Goal: Task Accomplishment & Management: Manage account settings

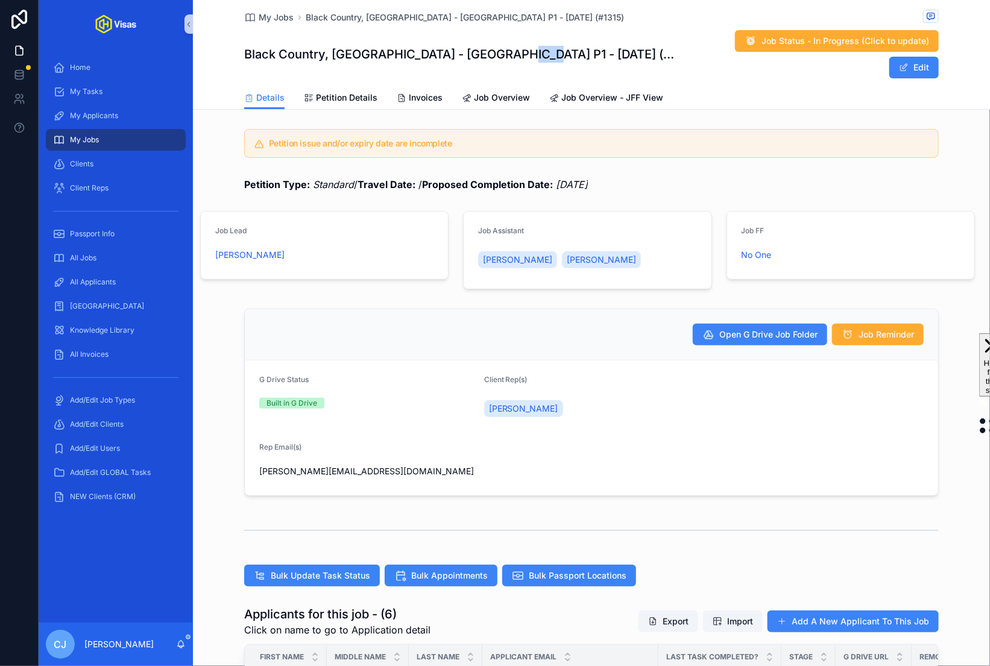
scroll to position [800, 0]
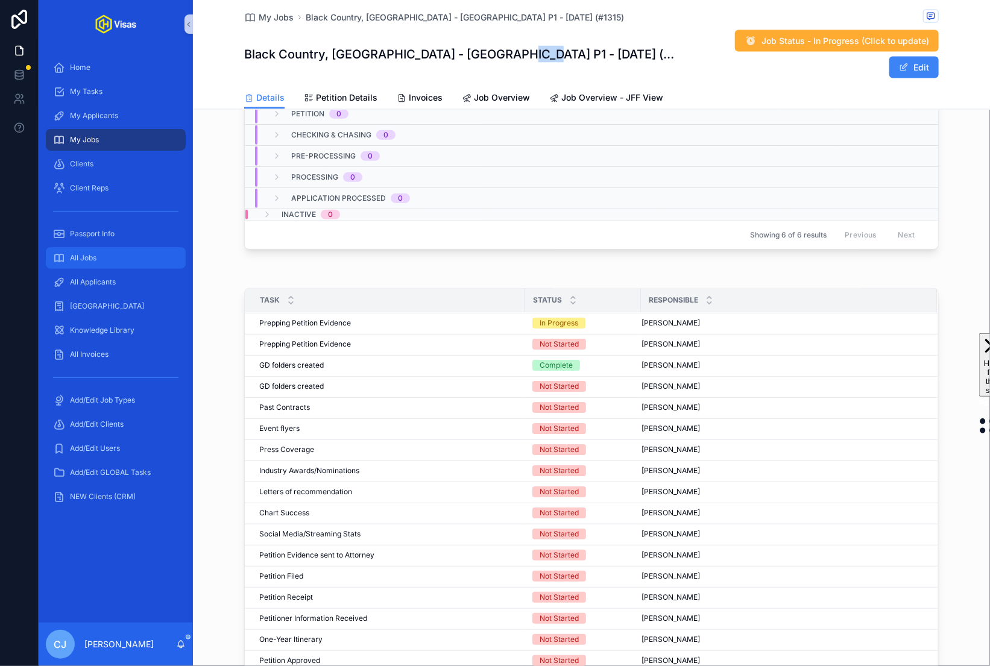
click at [128, 253] on div "All Jobs" at bounding box center [115, 257] width 125 height 19
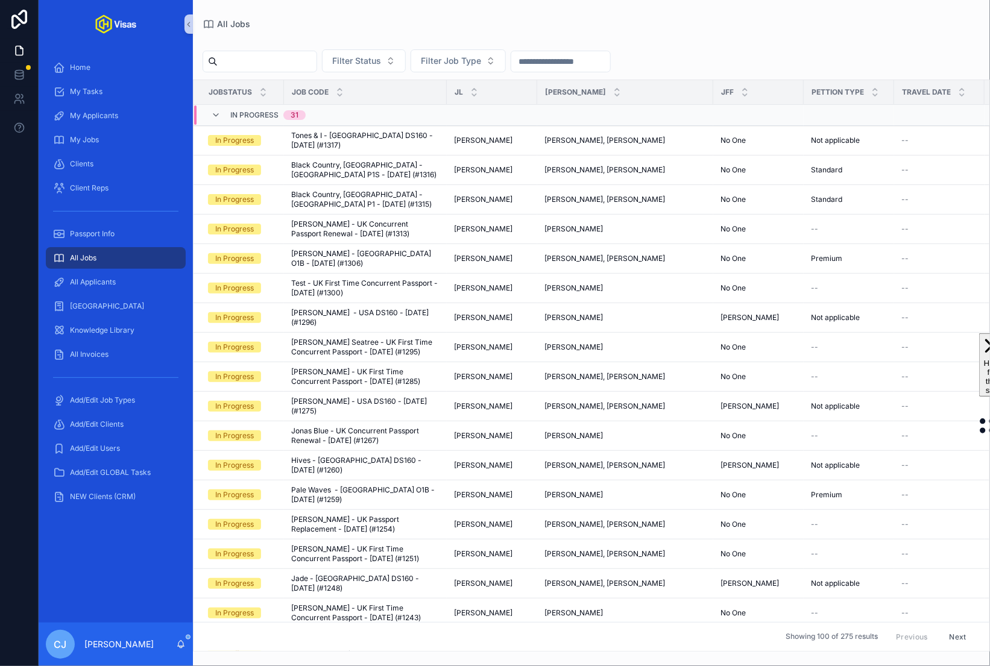
click at [285, 65] on input "scrollable content" at bounding box center [267, 61] width 99 height 17
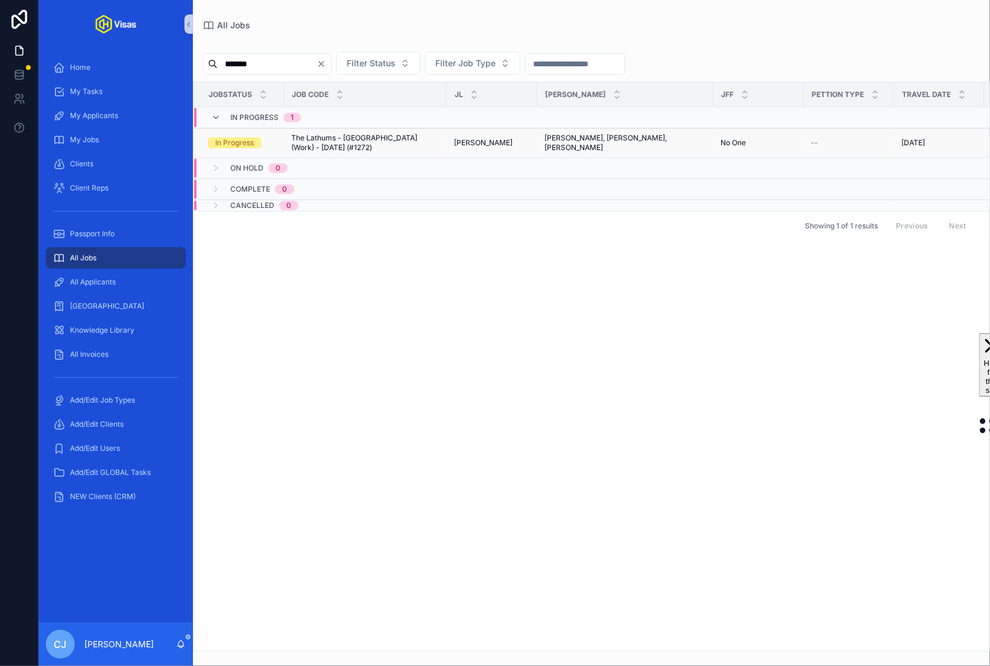
type input "*******"
click at [315, 135] on span "The Lathums - [GEOGRAPHIC_DATA] (Work) - [DATE] (#1272)" at bounding box center [365, 142] width 148 height 19
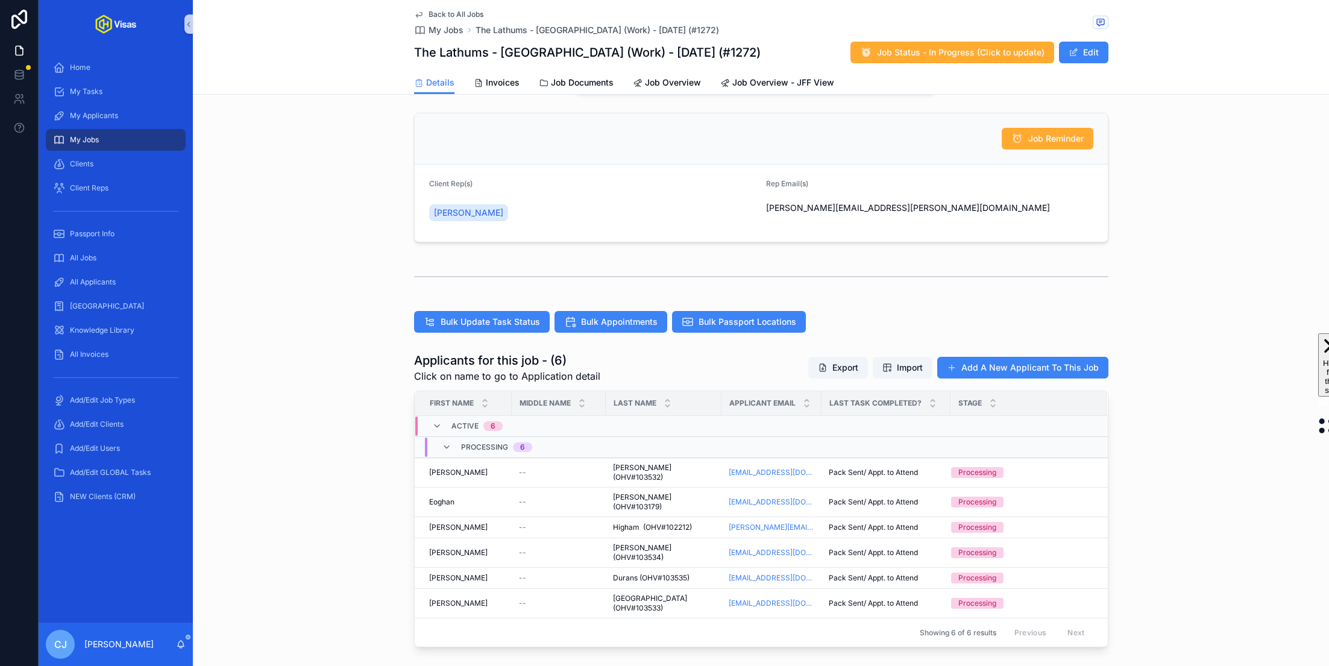
scroll to position [145, 0]
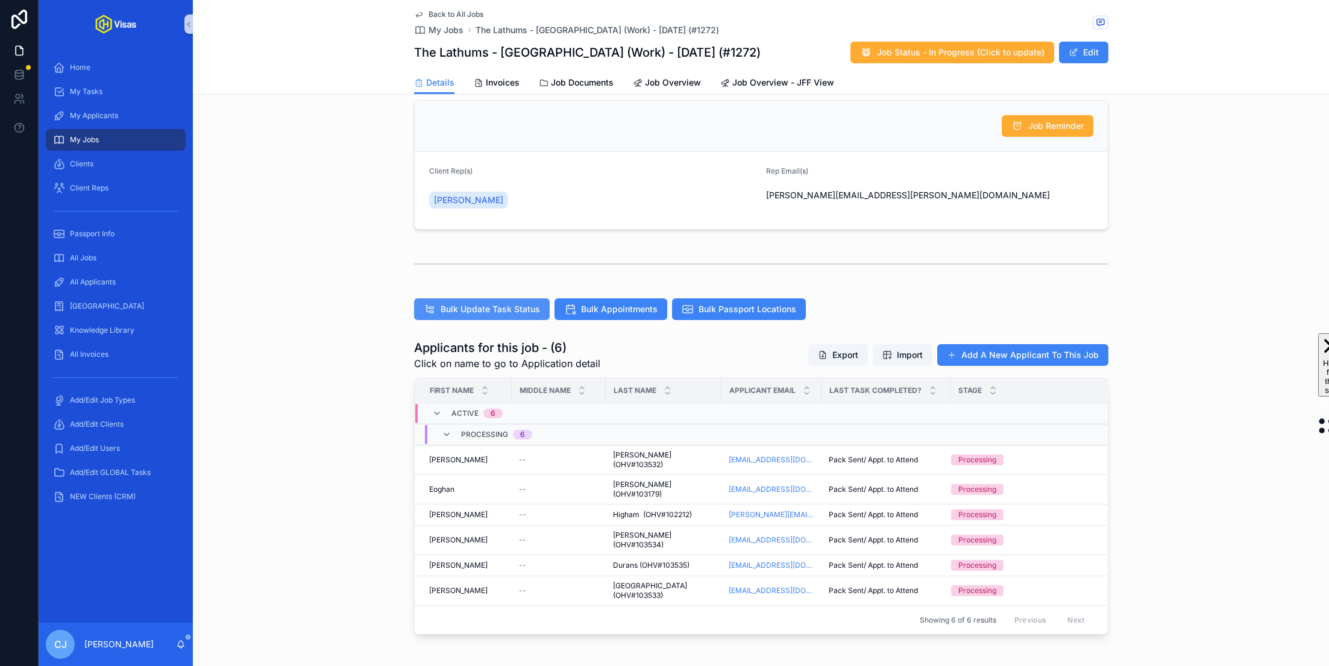
click at [454, 307] on span "Bulk Update Task Status" at bounding box center [490, 309] width 99 height 12
click at [704, 298] on button "Bulk Passport Locations" at bounding box center [739, 309] width 134 height 22
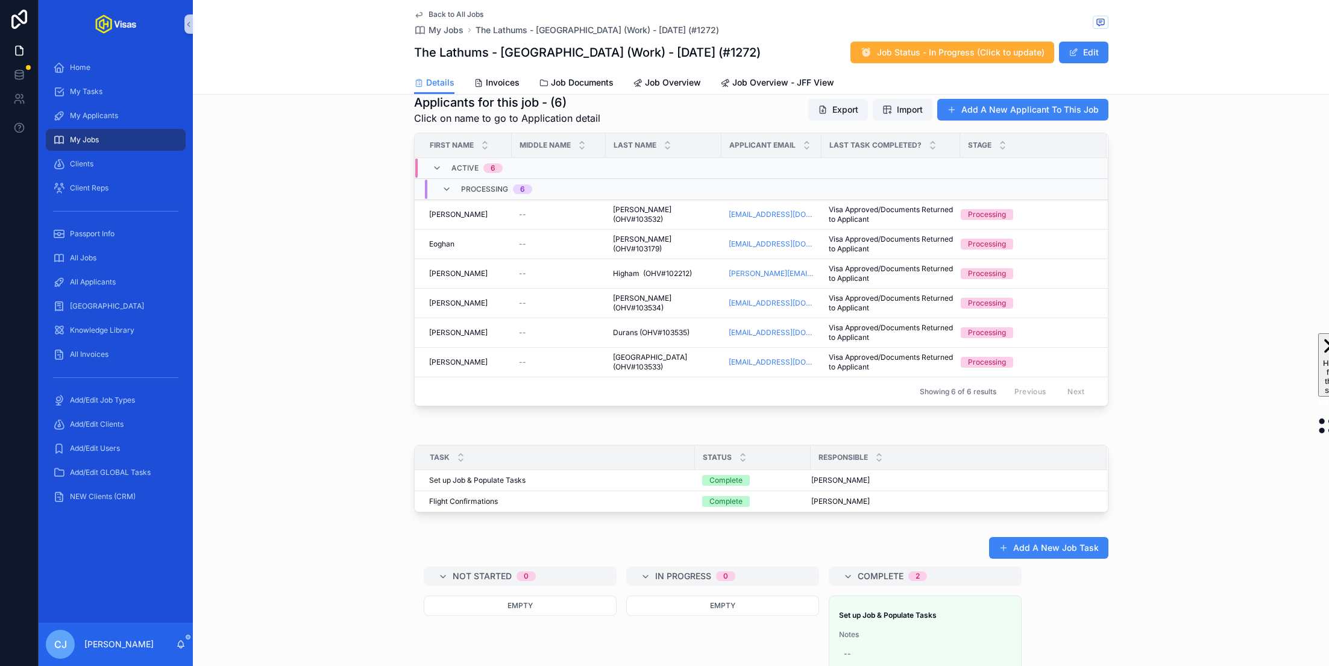
scroll to position [0, 0]
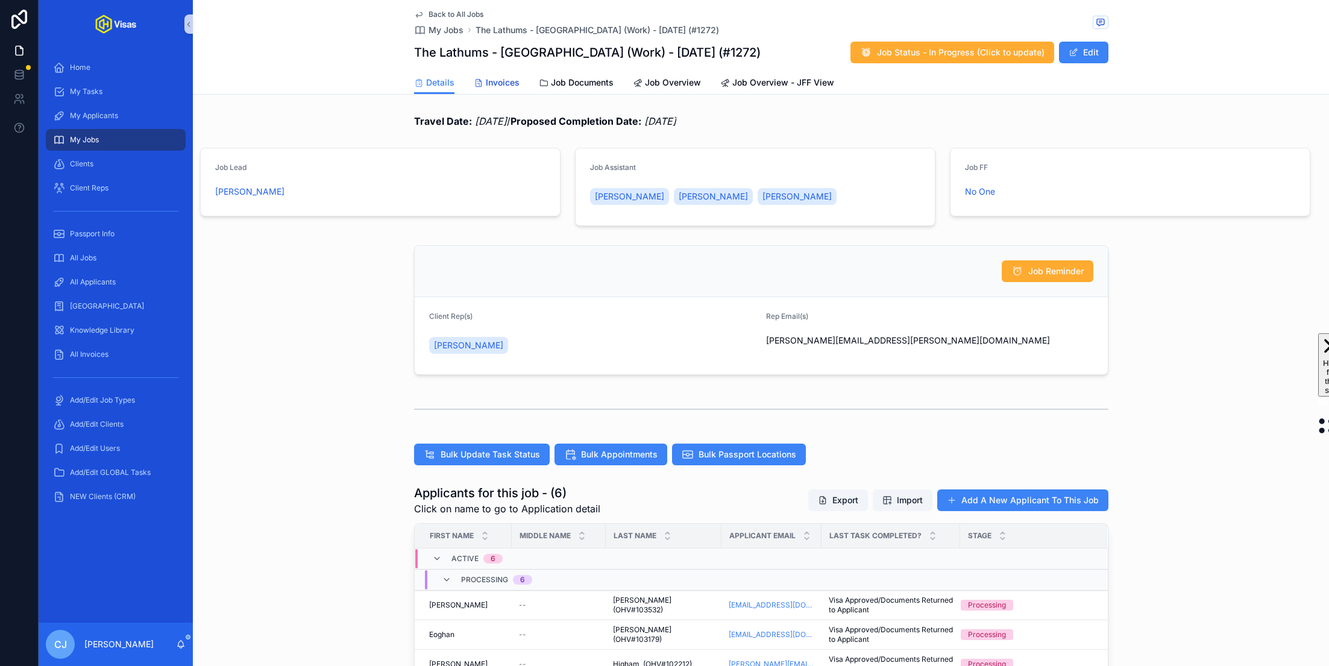
click at [499, 72] on link "Invoices" at bounding box center [497, 84] width 46 height 24
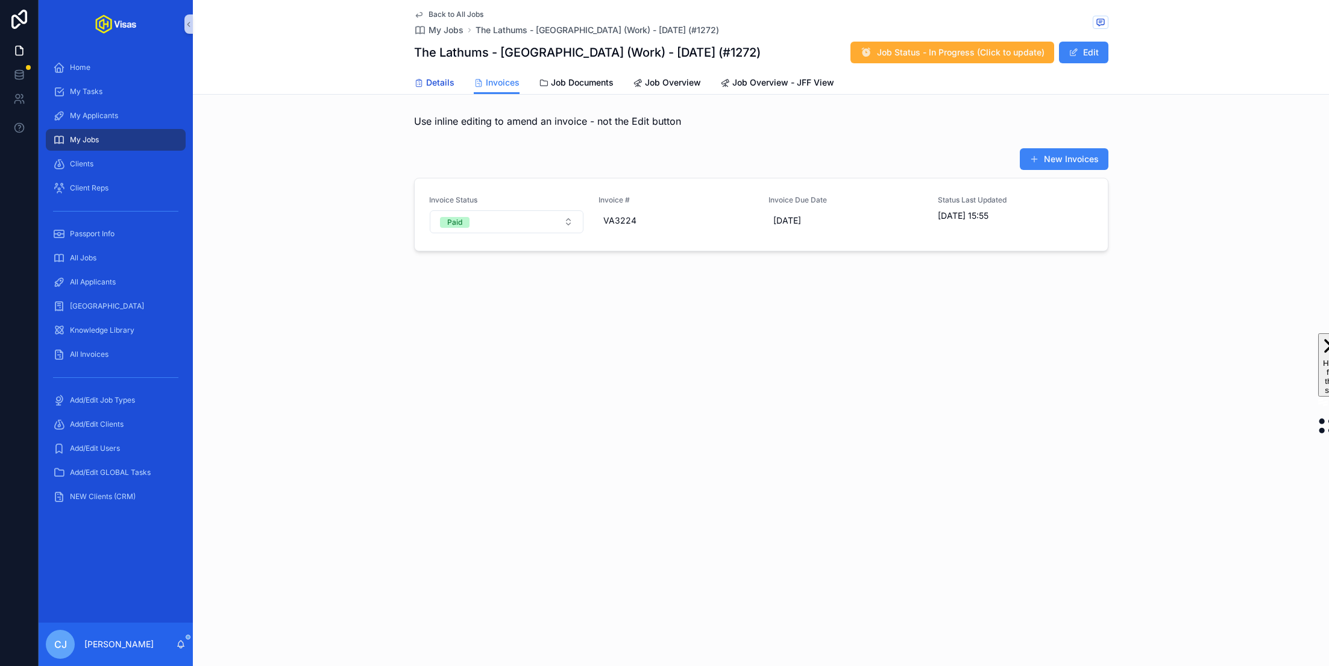
click at [438, 83] on span "Details" at bounding box center [440, 83] width 28 height 12
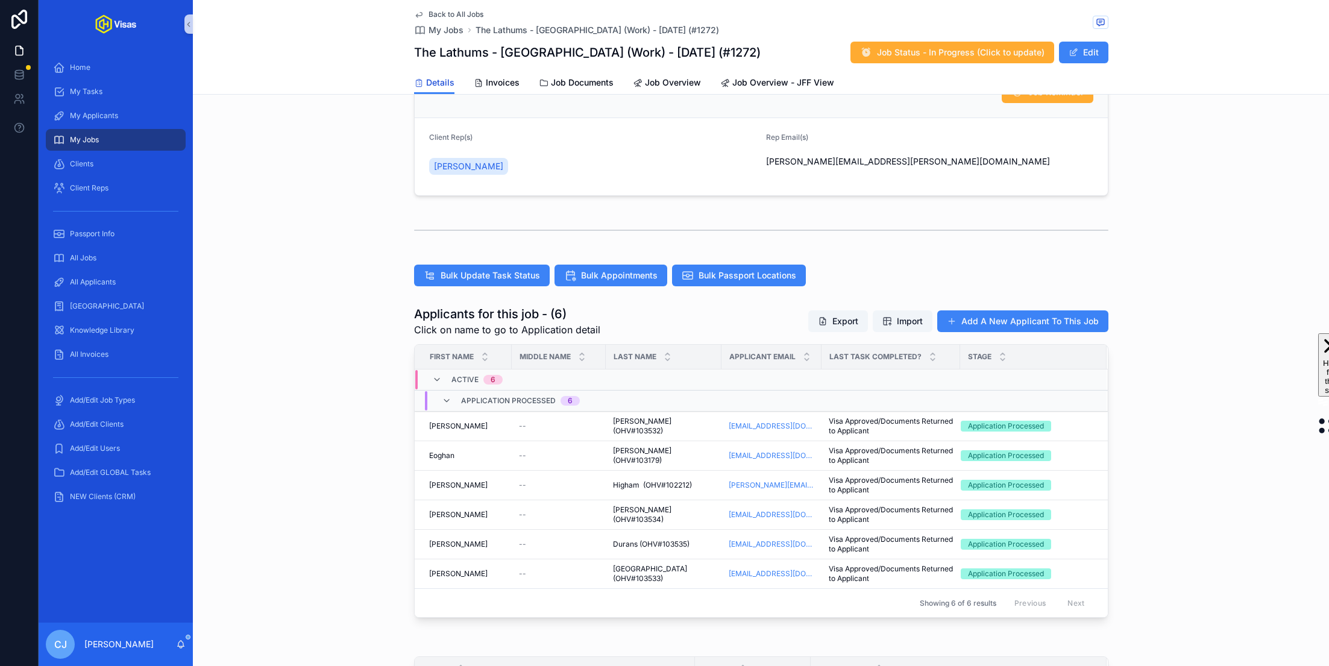
scroll to position [288, 0]
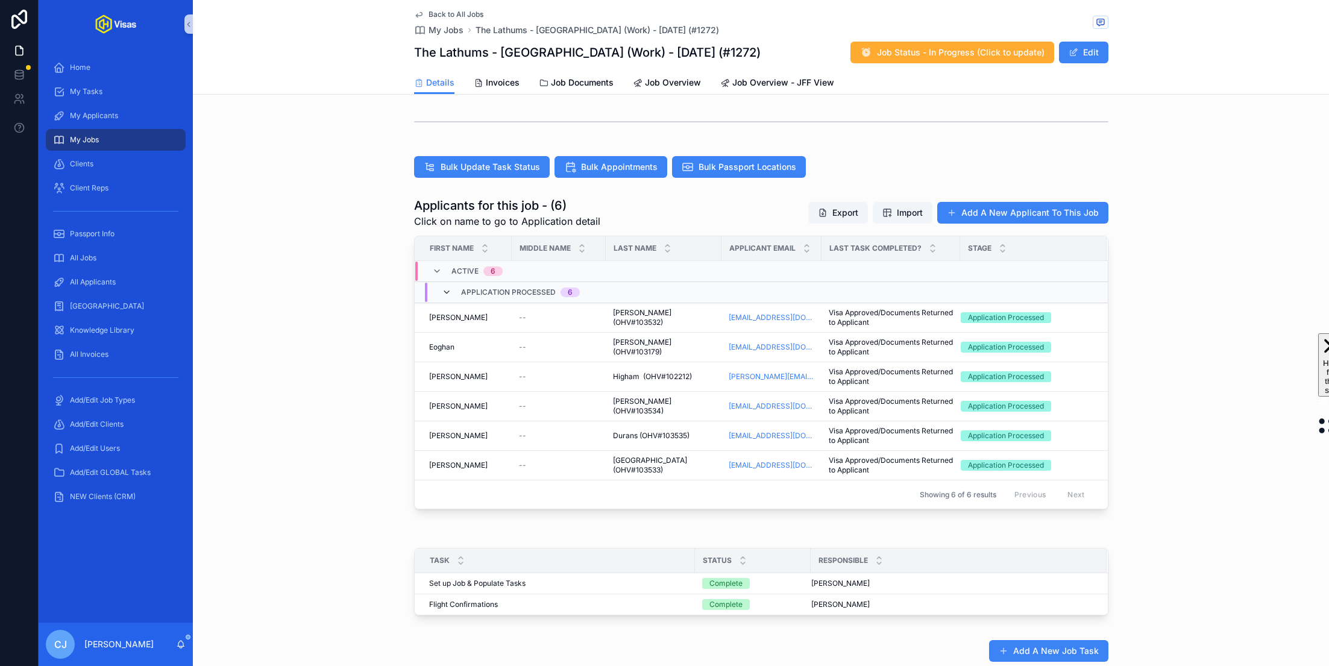
click at [444, 293] on icon "scrollable content" at bounding box center [447, 293] width 10 height 10
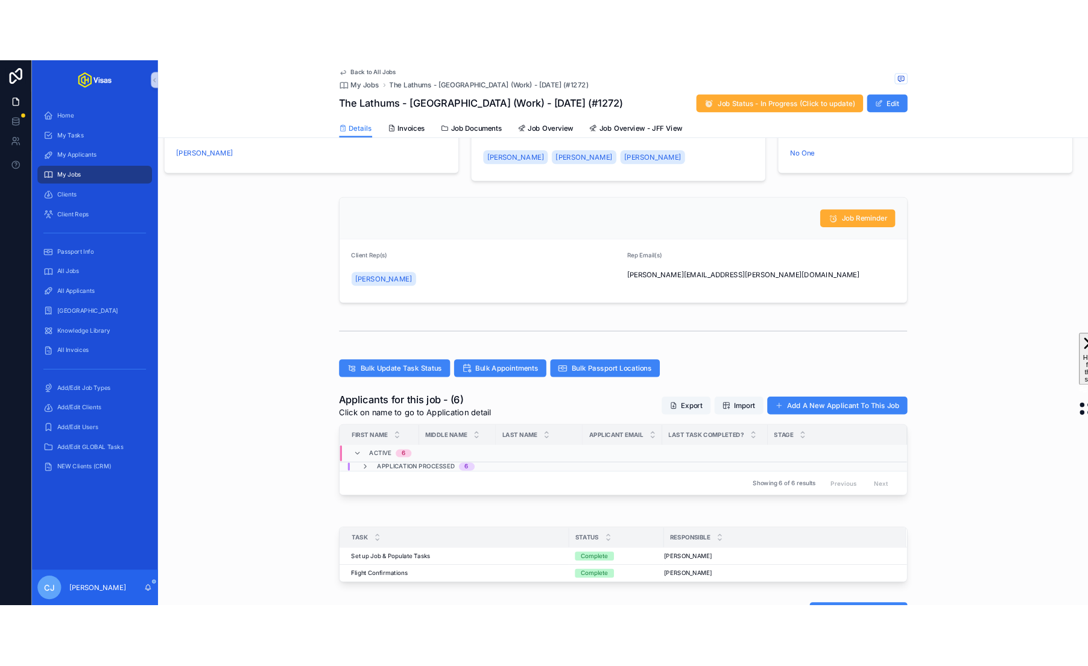
scroll to position [0, 0]
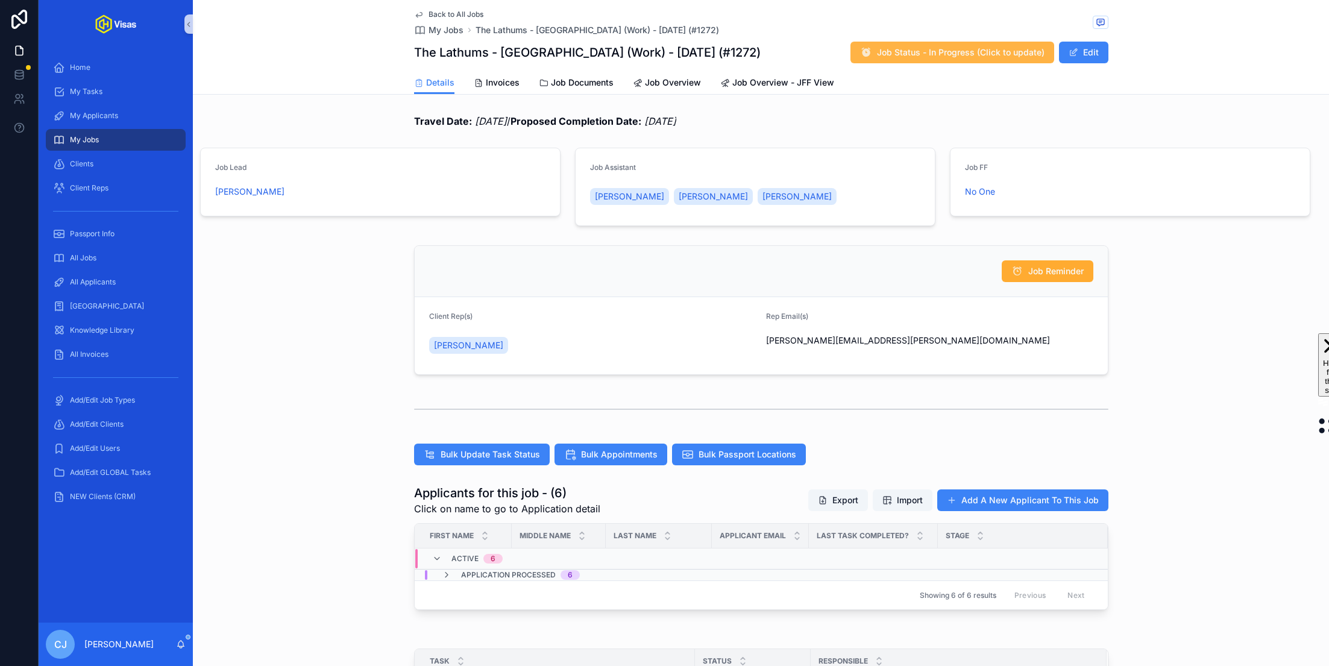
click at [971, 60] on button "Job Status - In Progress (Click to update)" at bounding box center [953, 53] width 204 height 22
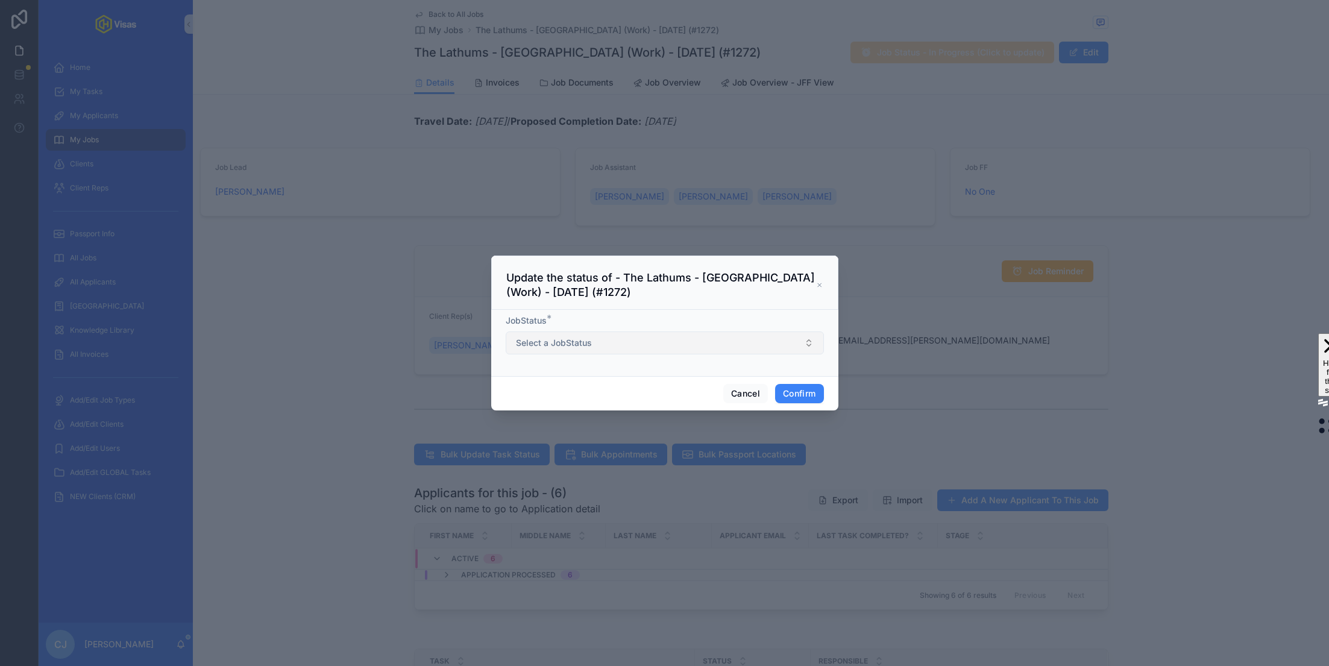
click at [647, 345] on button "Select a JobStatus" at bounding box center [665, 343] width 318 height 23
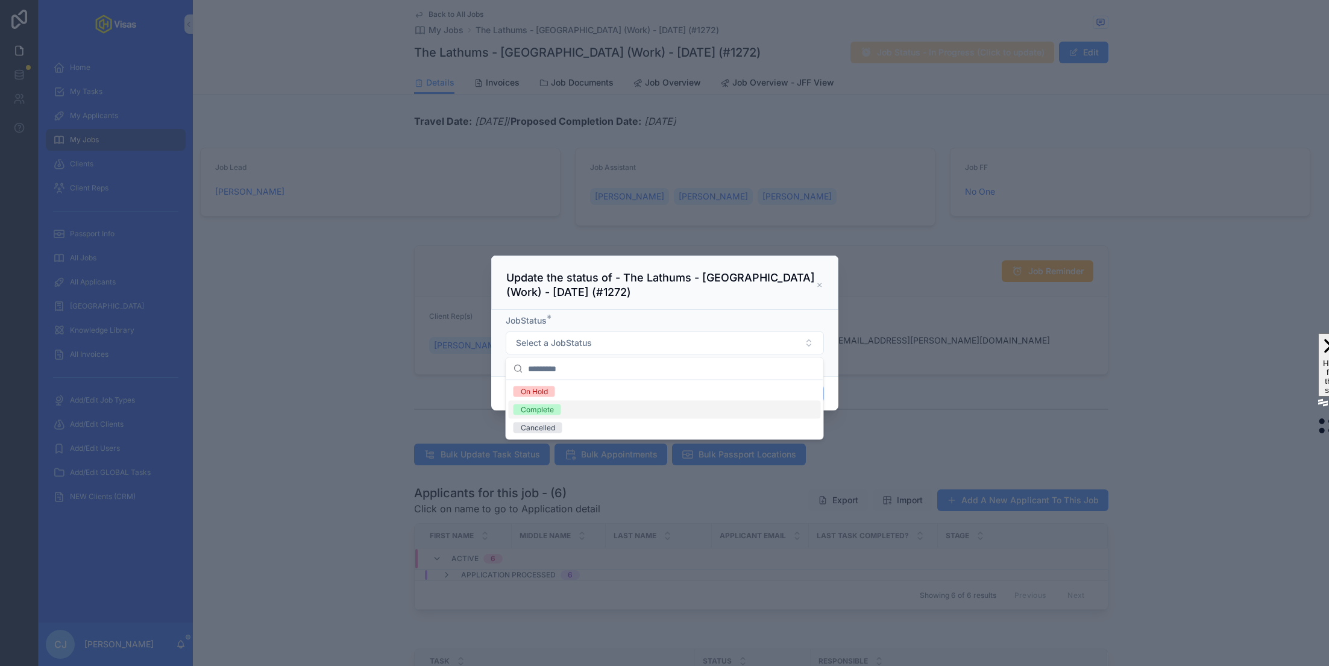
click at [592, 412] on div "Complete" at bounding box center [665, 410] width 312 height 18
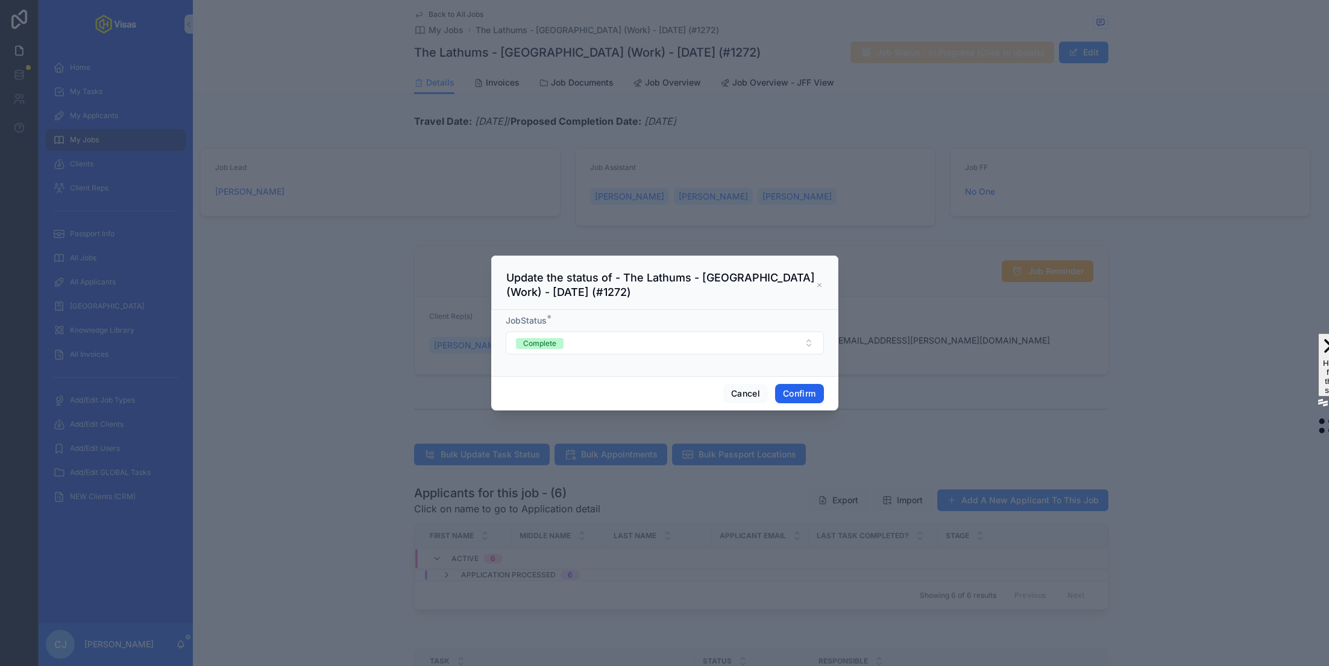
click at [804, 393] on button "Confirm" at bounding box center [799, 393] width 48 height 19
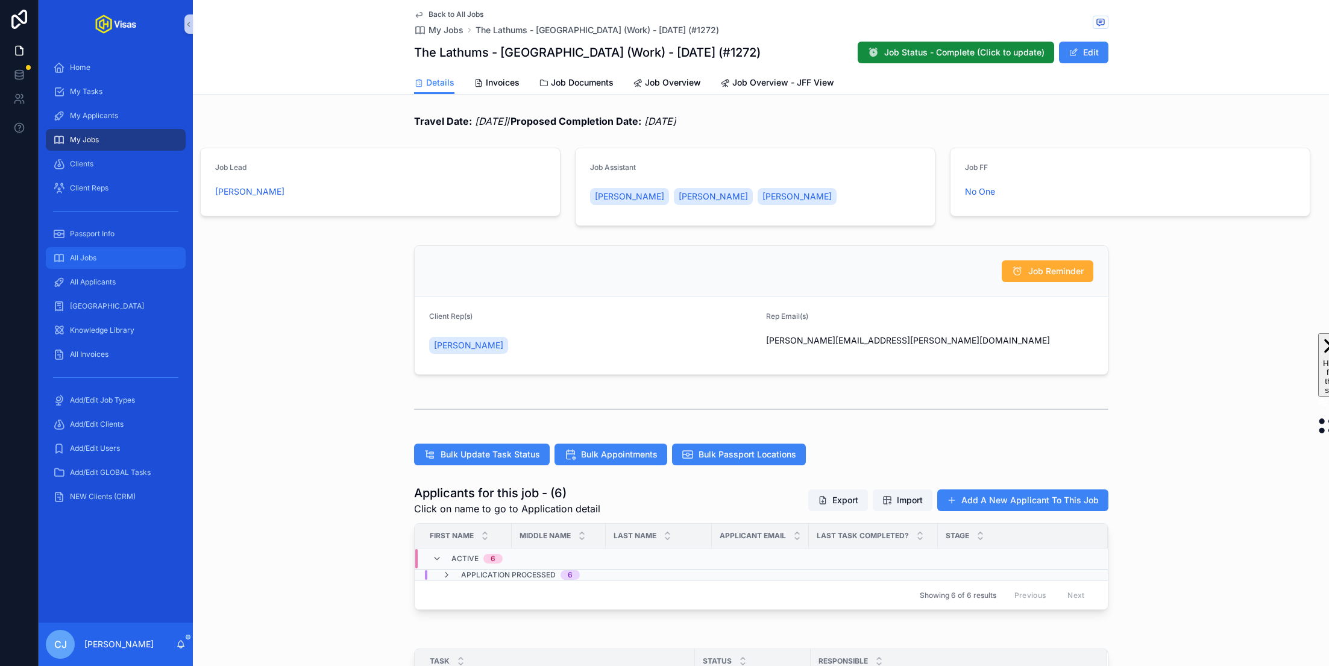
click at [101, 265] on div "All Jobs" at bounding box center [115, 257] width 125 height 19
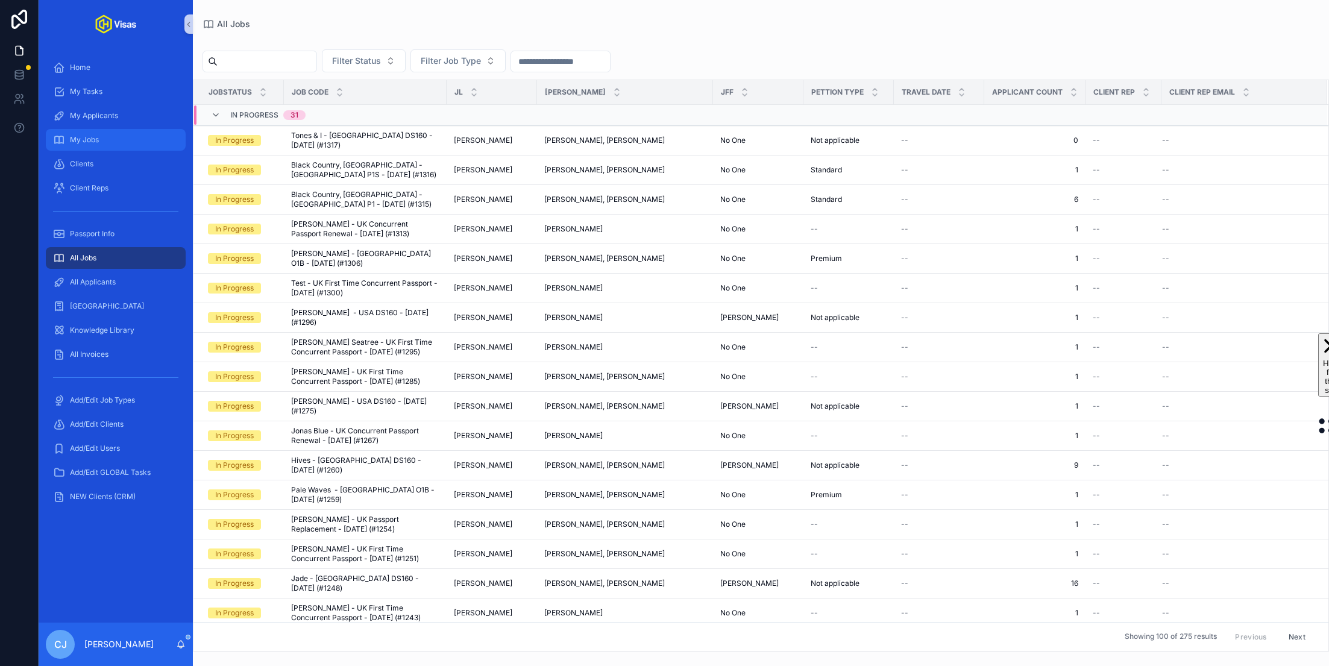
click at [140, 139] on div "My Jobs" at bounding box center [115, 139] width 125 height 19
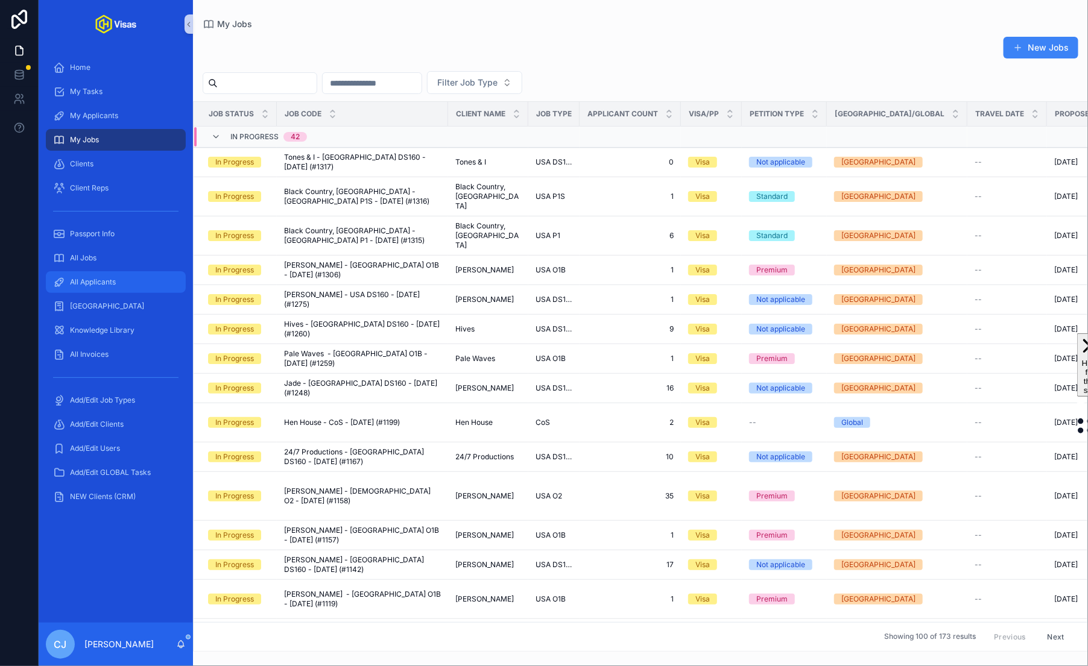
click at [97, 279] on span "All Applicants" at bounding box center [93, 282] width 46 height 10
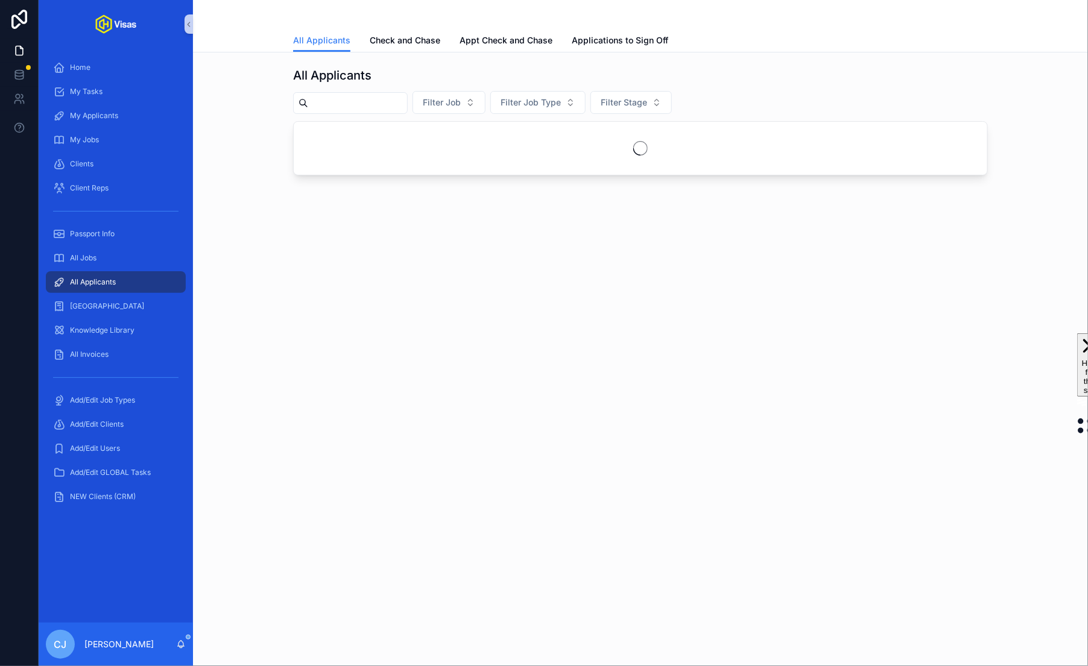
click at [350, 101] on input "scrollable content" at bounding box center [357, 103] width 99 height 17
type input "*****"
click at [118, 254] on div "All Jobs" at bounding box center [115, 257] width 125 height 19
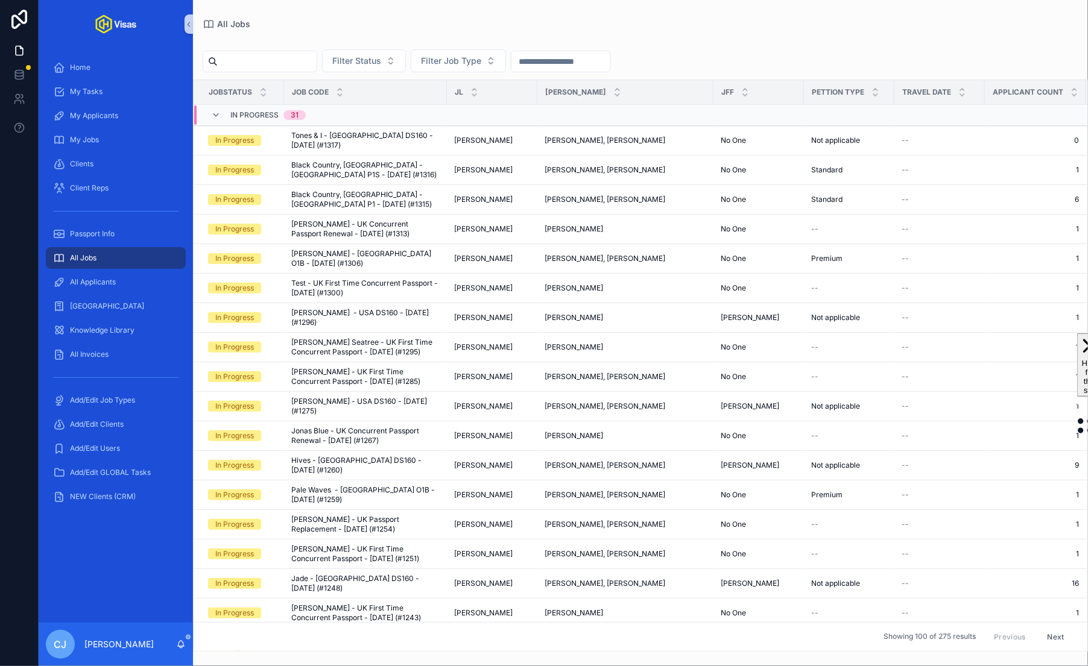
click at [289, 58] on input "scrollable content" at bounding box center [267, 61] width 99 height 17
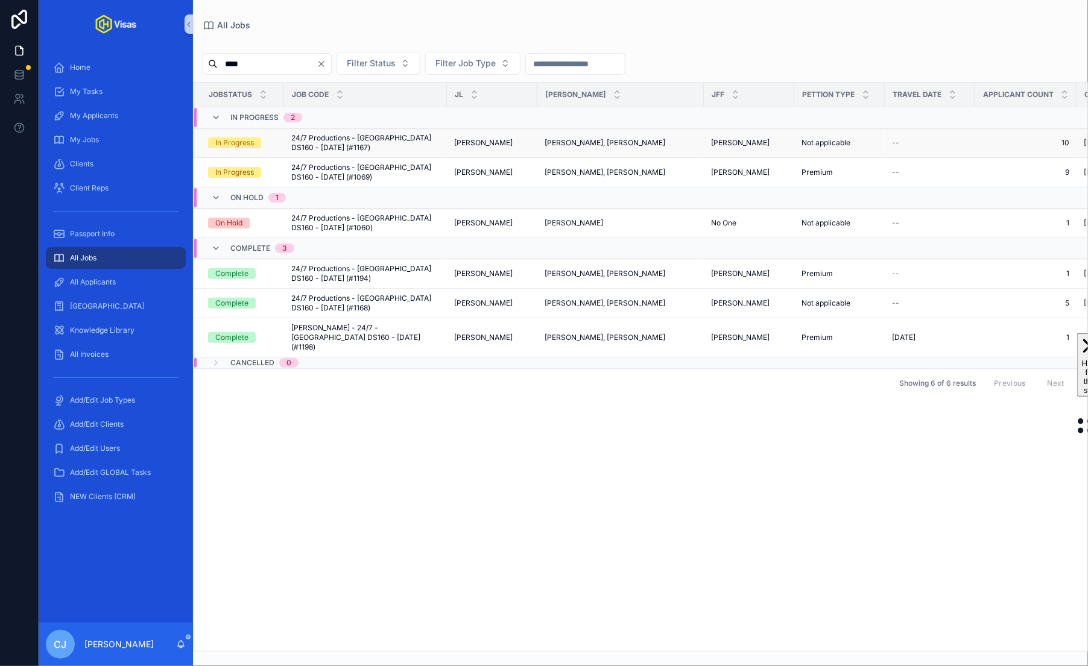
type input "****"
click at [365, 140] on span "24/7 Productions - [GEOGRAPHIC_DATA] DS160 - [DATE] (#1167)" at bounding box center [365, 142] width 148 height 19
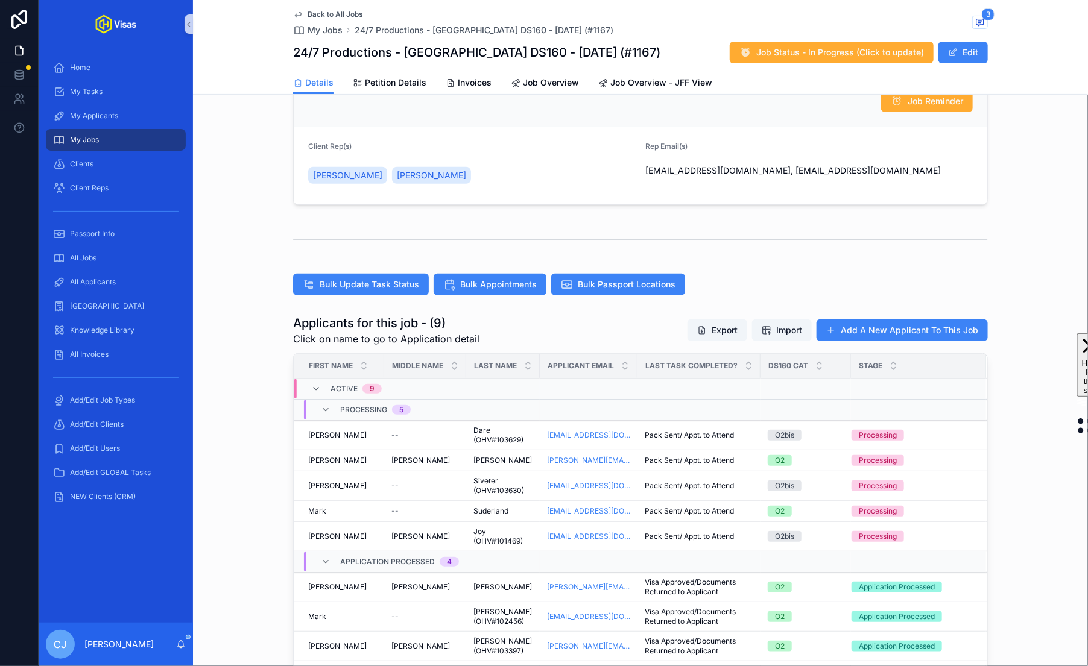
scroll to position [181, 0]
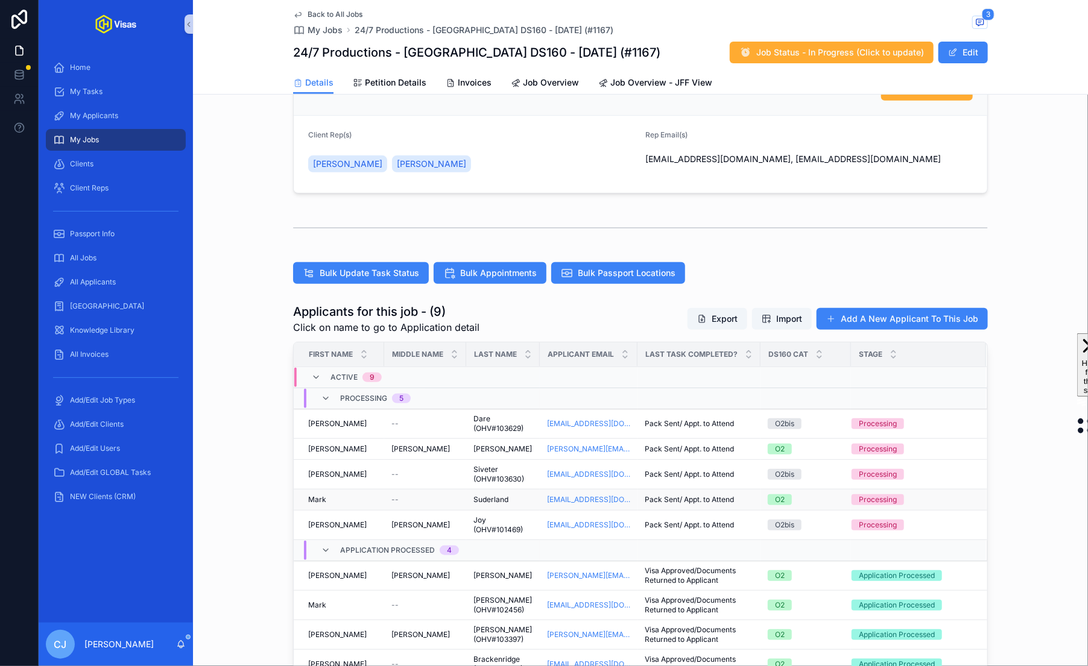
click at [502, 500] on span "Suderland" at bounding box center [490, 500] width 35 height 10
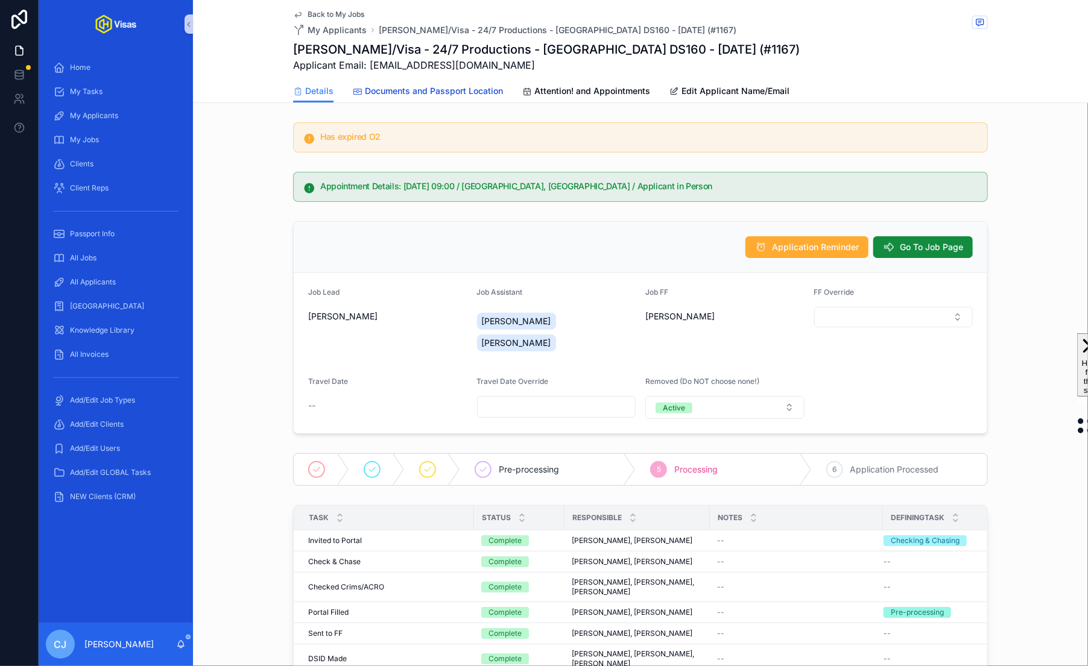
click at [474, 89] on span "Documents and Passport Location" at bounding box center [434, 91] width 138 height 12
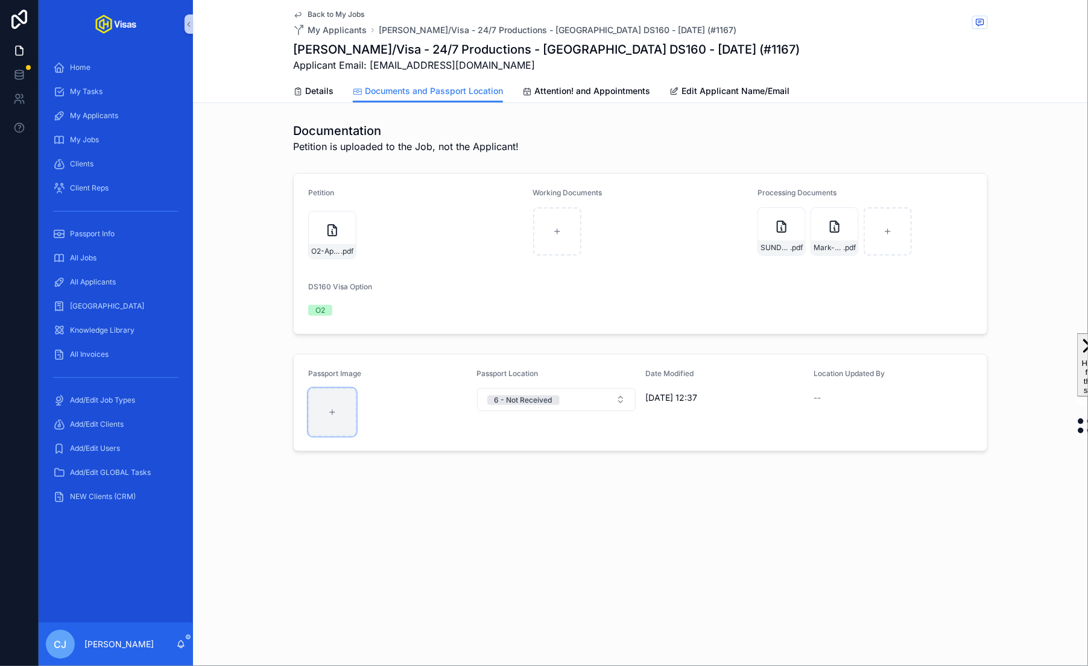
click at [330, 415] on icon "scrollable content" at bounding box center [332, 412] width 8 height 8
type input "**********"
click at [555, 408] on button "6 - Not Received" at bounding box center [556, 399] width 159 height 23
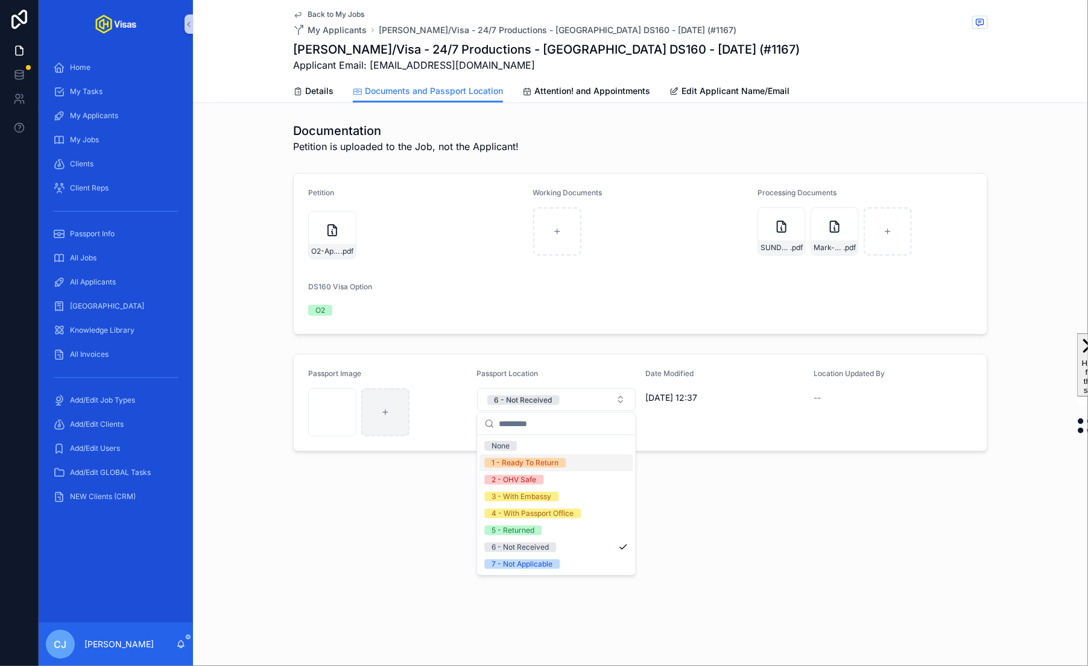
click at [550, 465] on div "1 - Ready To Return" at bounding box center [525, 463] width 67 height 10
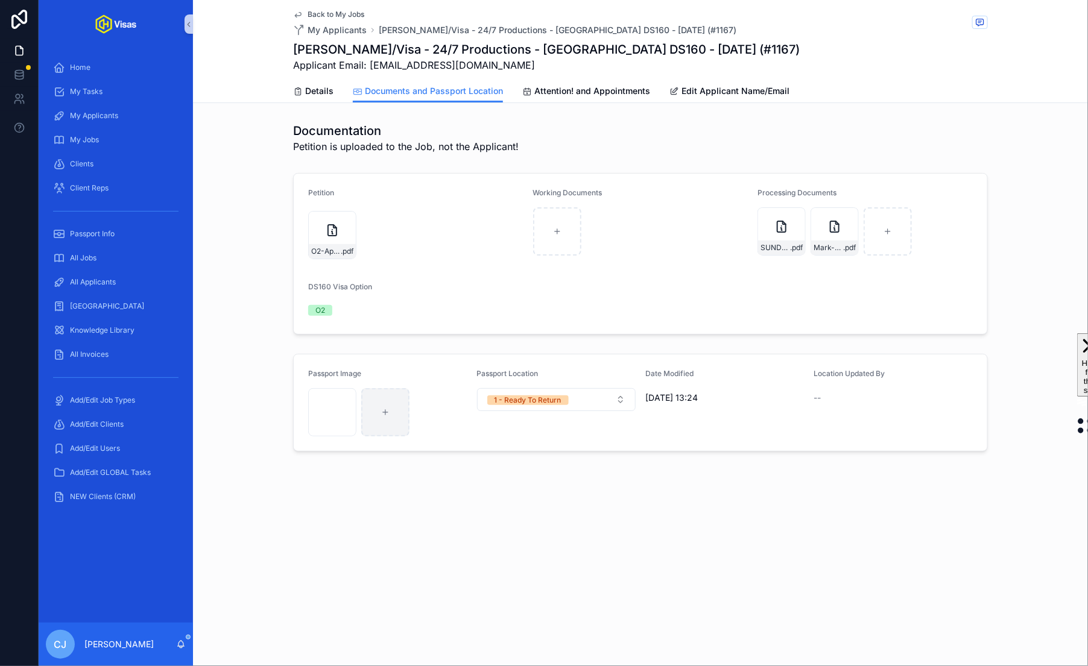
click at [683, 482] on div "Back to My Jobs My Applicants [PERSON_NAME]/Visa - 24/7 Productions - [GEOGRAPH…" at bounding box center [640, 267] width 895 height 534
click at [552, 394] on span "1 - Ready To Return" at bounding box center [527, 400] width 81 height 12
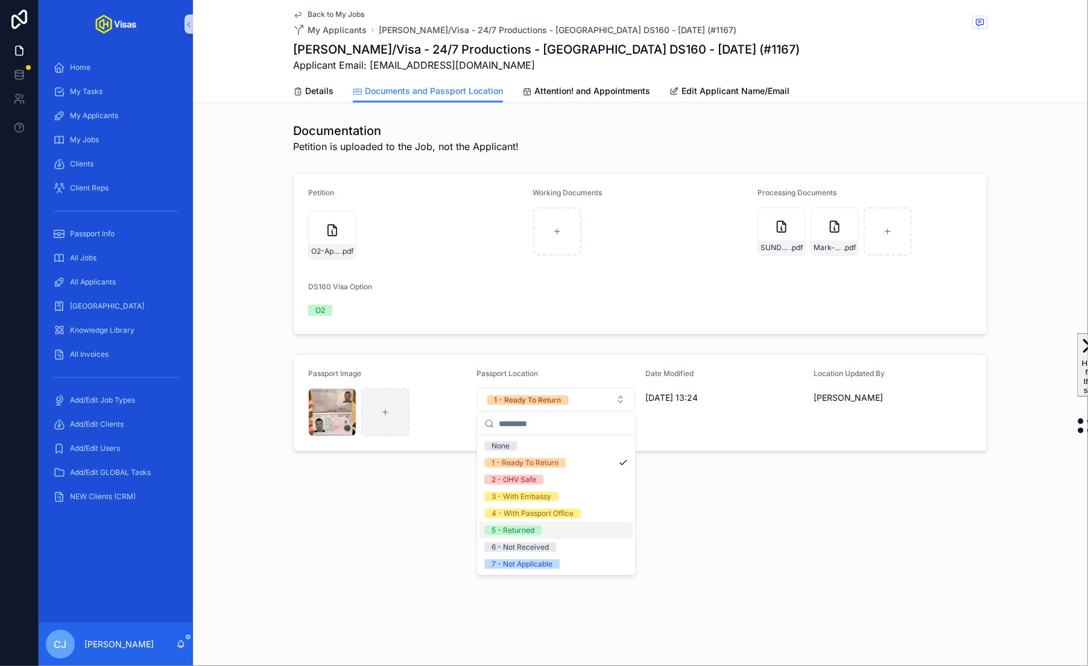
click at [550, 535] on div "5 - Returned" at bounding box center [556, 530] width 153 height 17
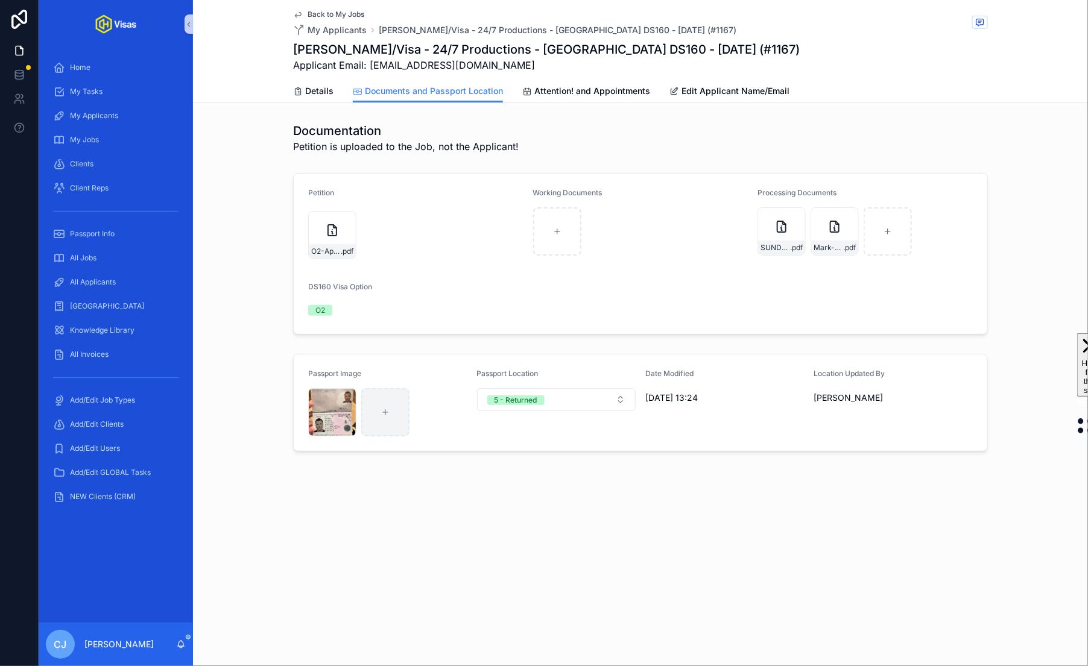
click at [684, 555] on div "Back to My Jobs My Applicants [PERSON_NAME]/Visa - 24/7 Productions - [GEOGRAPH…" at bounding box center [640, 333] width 895 height 666
click at [326, 97] on link "Details" at bounding box center [313, 92] width 40 height 24
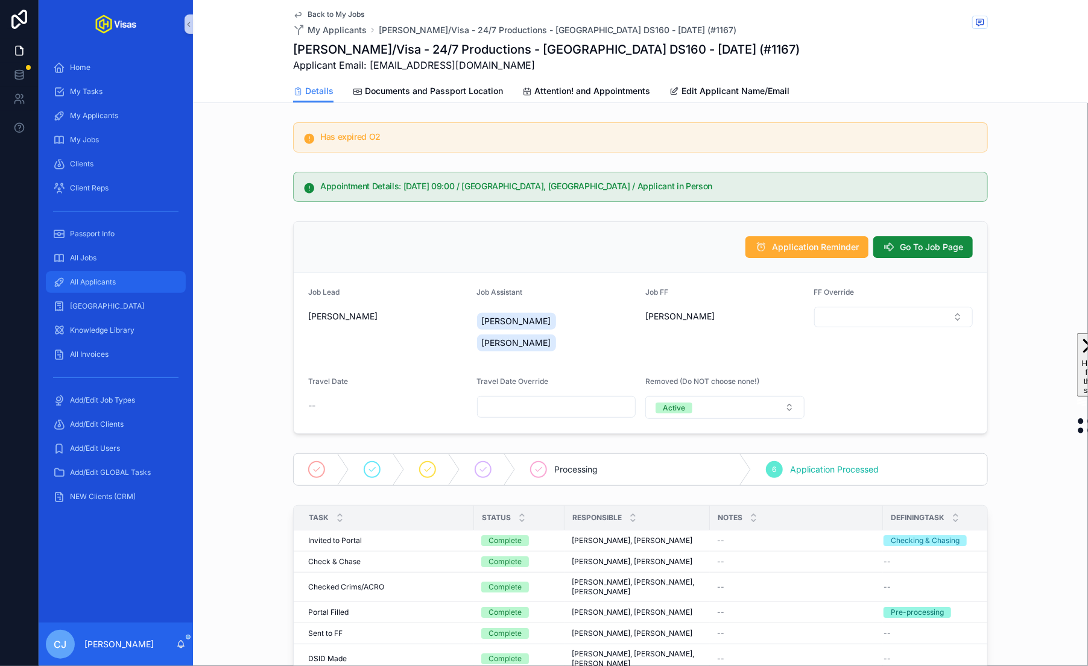
click at [116, 285] on span "All Applicants" at bounding box center [93, 282] width 46 height 10
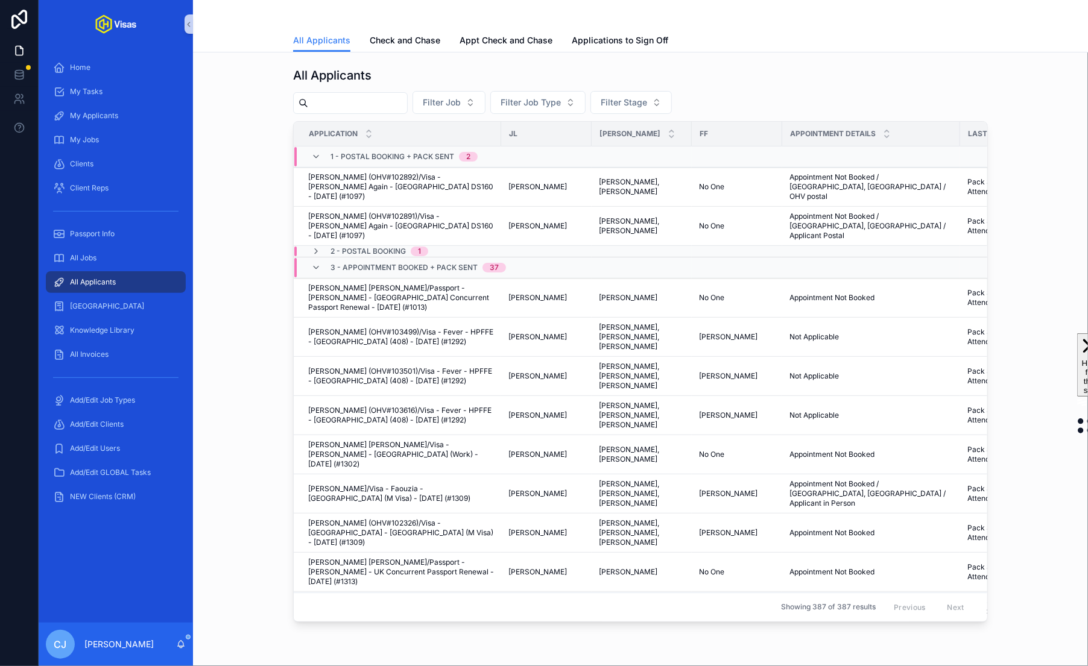
click at [326, 105] on input "scrollable content" at bounding box center [357, 103] width 99 height 17
type input "*"
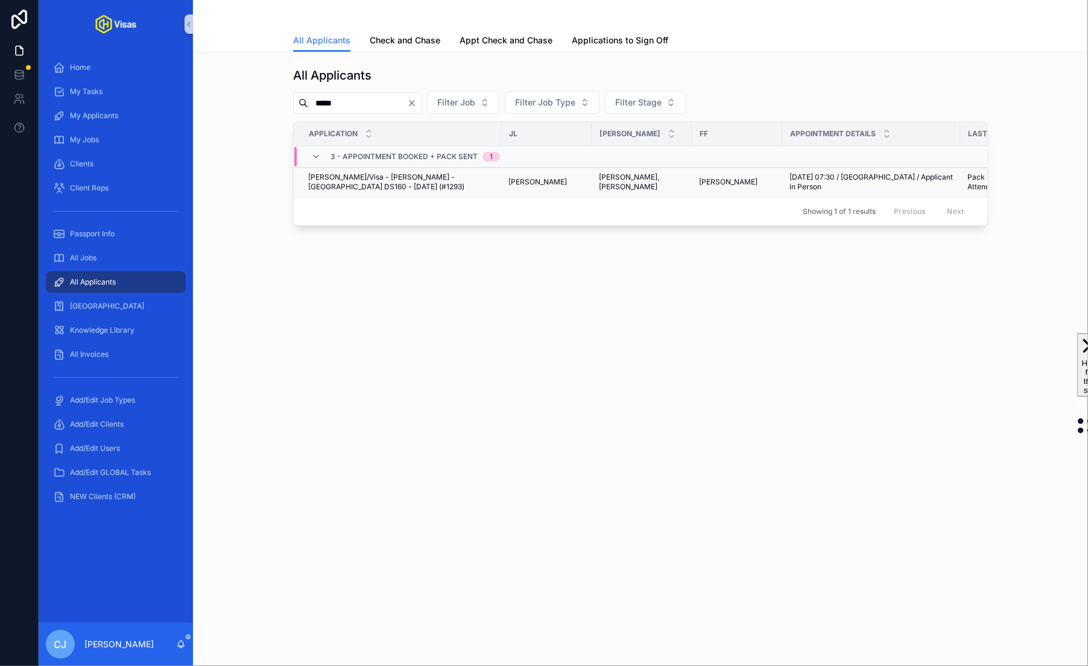
type input "*****"
click at [377, 187] on span "[PERSON_NAME]/Visa - [PERSON_NAME] - [GEOGRAPHIC_DATA] DS160 - [DATE] (#1293)" at bounding box center [401, 181] width 186 height 19
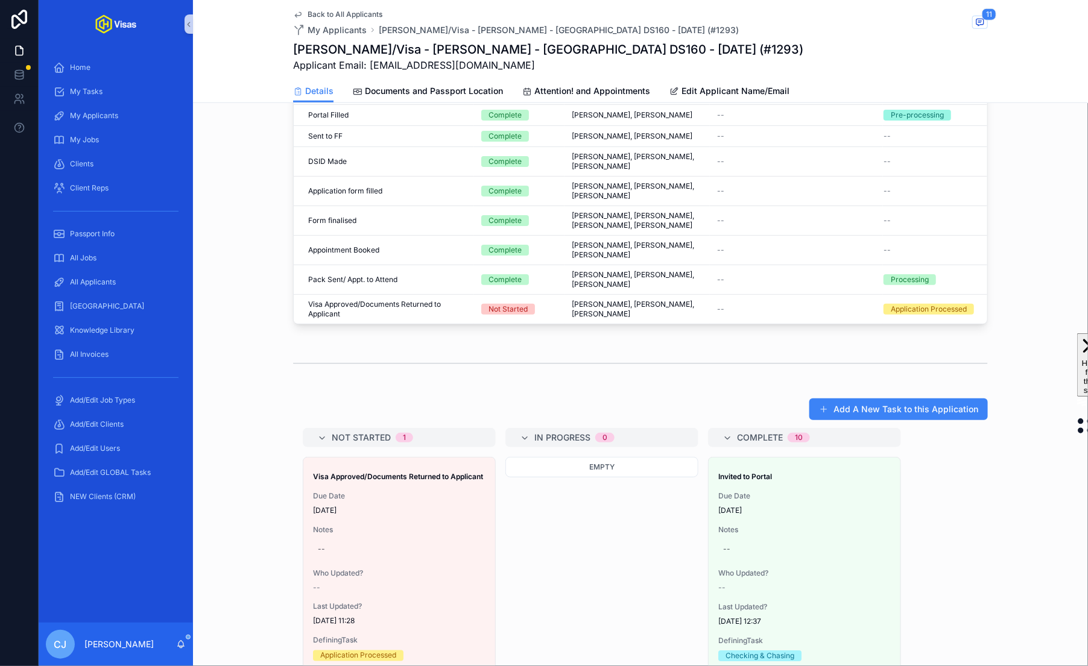
scroll to position [501, 0]
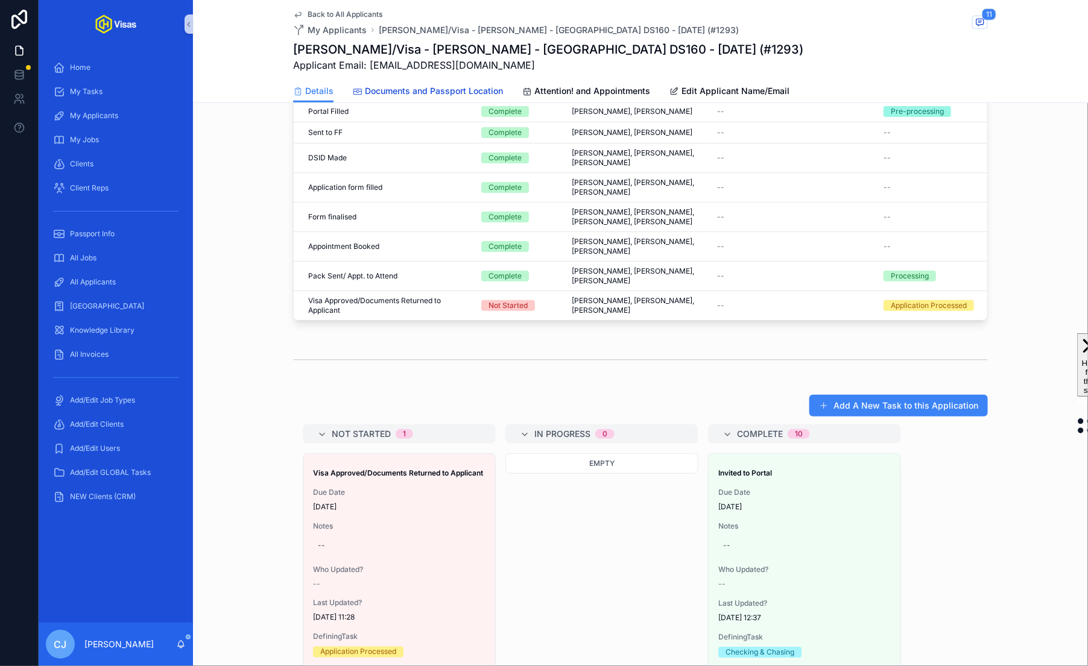
click at [468, 99] on link "Documents and Passport Location" at bounding box center [428, 92] width 150 height 24
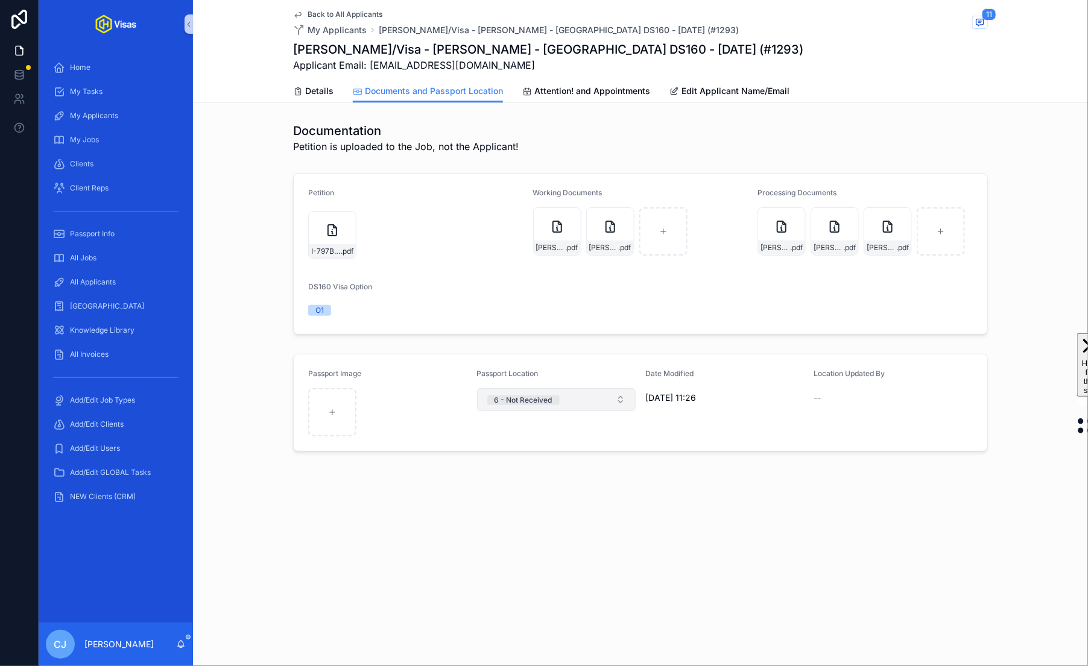
click at [564, 394] on button "6 - Not Received" at bounding box center [556, 399] width 159 height 23
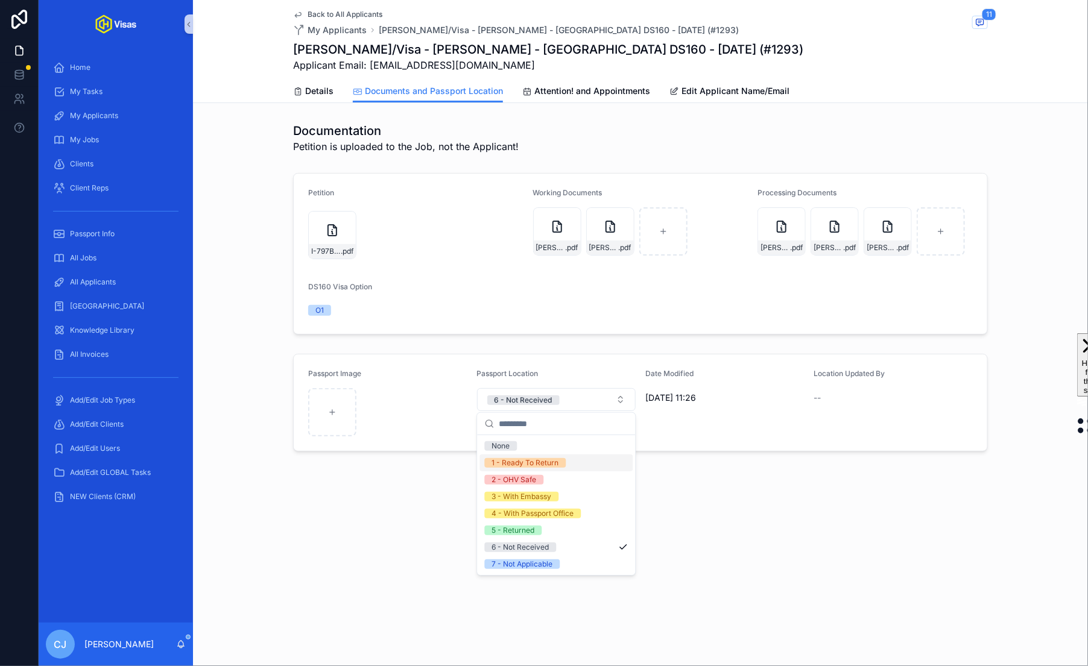
click at [550, 465] on div "1 - Ready To Return" at bounding box center [525, 463] width 67 height 10
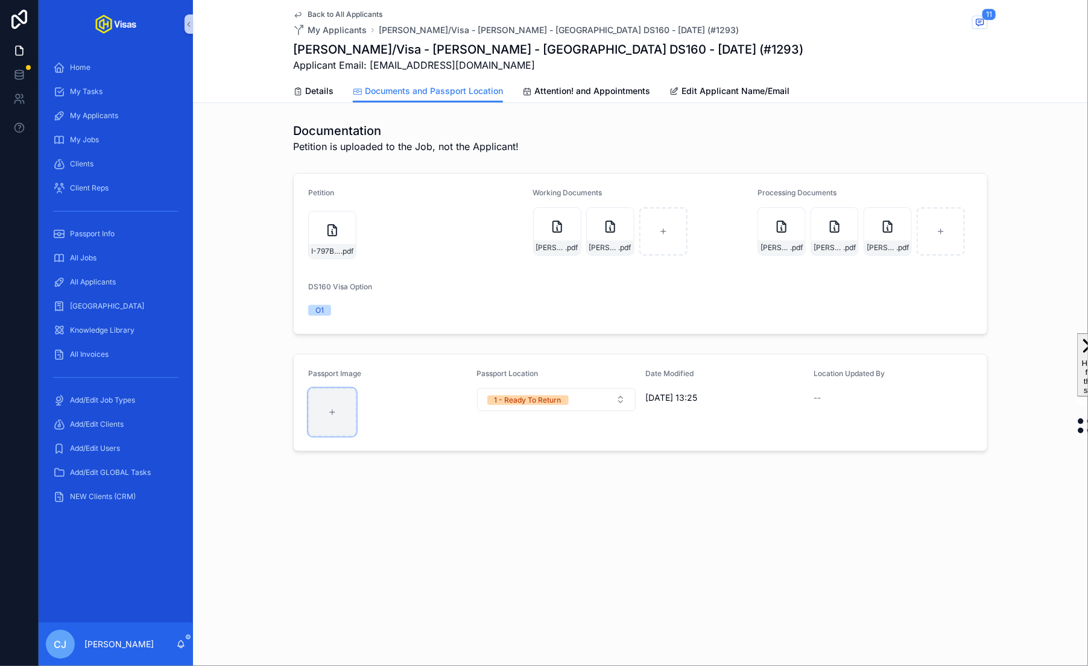
click at [333, 397] on div "scrollable content" at bounding box center [332, 412] width 48 height 48
type input "**********"
click at [331, 418] on div "IMG_3970 .jpg" at bounding box center [332, 412] width 48 height 48
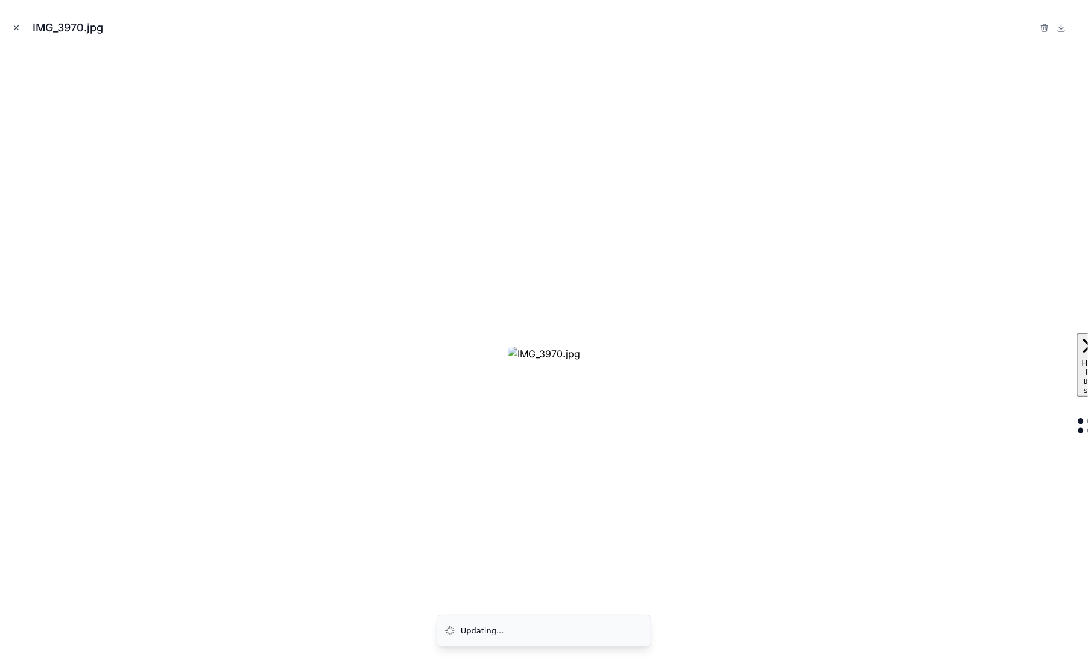
click at [20, 30] on icon "Close modal" at bounding box center [16, 28] width 8 height 8
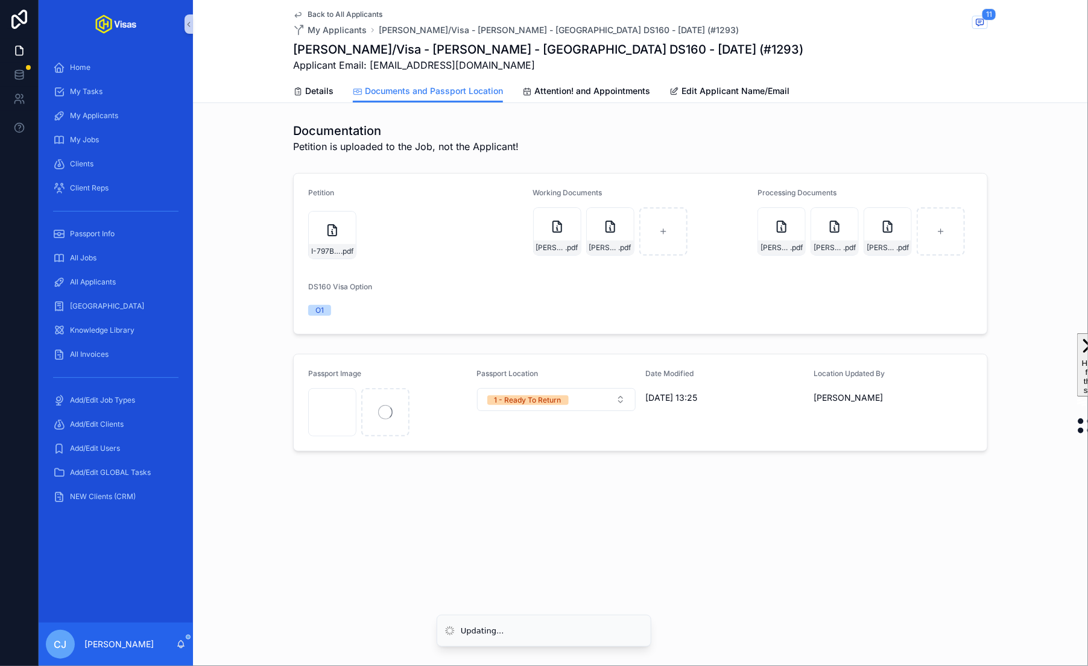
click at [524, 318] on form "Petition I-797B_Approval_Notice_O-1_Mad_Dubz_2025 .pdf Working Documents [PERSO…" at bounding box center [640, 254] width 693 height 160
click at [654, 52] on h1 "[PERSON_NAME]/Visa - [PERSON_NAME] - [GEOGRAPHIC_DATA] DS160 - [DATE] (#1293)" at bounding box center [548, 49] width 510 height 17
copy h1 "1293"
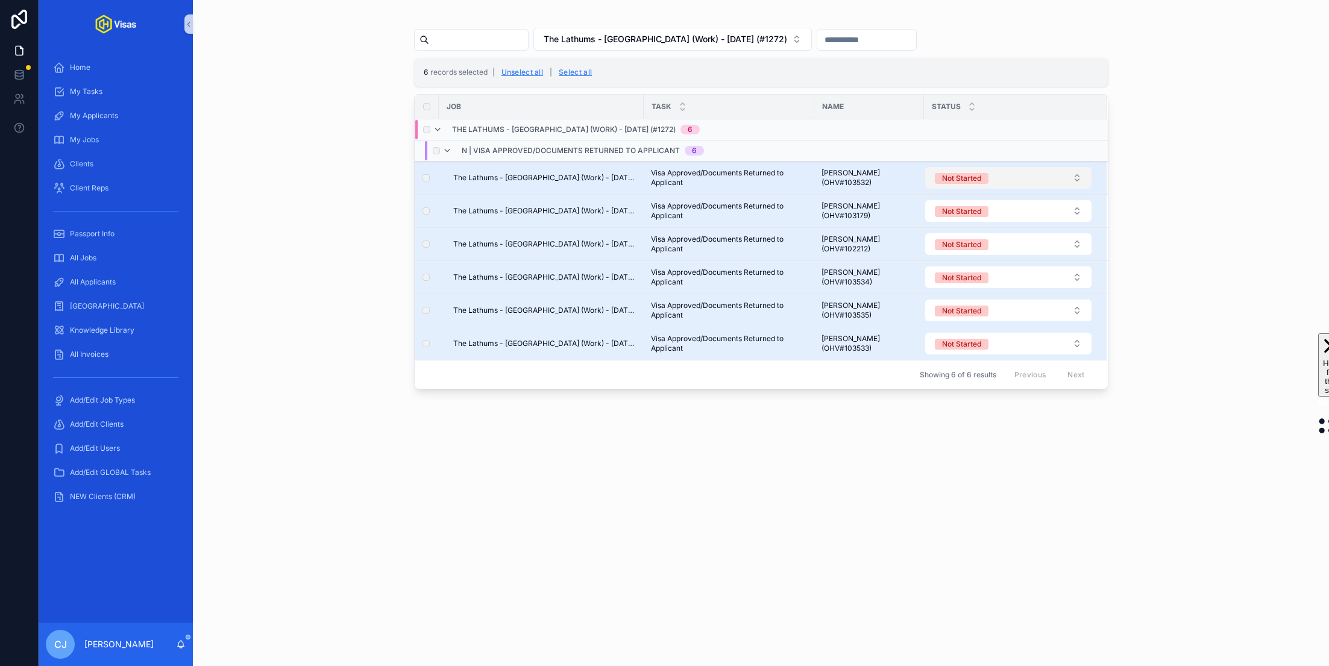
click at [989, 174] on button "Not Started" at bounding box center [1008, 178] width 166 height 22
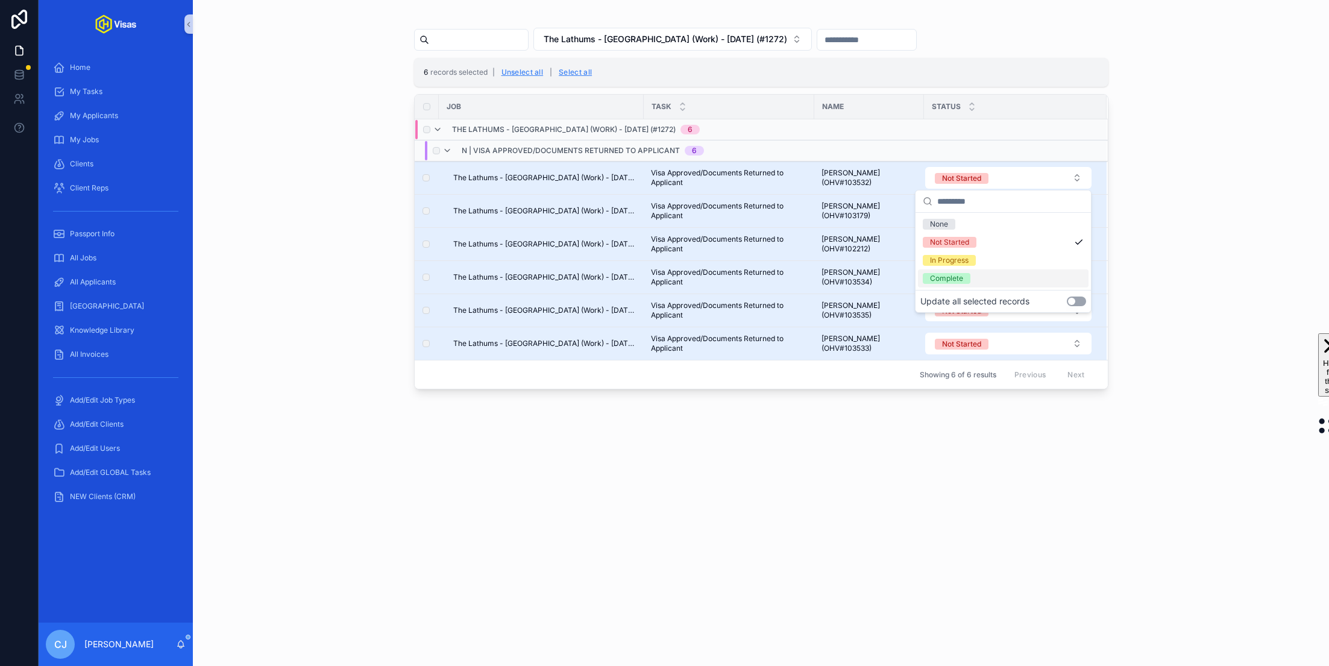
click at [1074, 301] on button "Use setting" at bounding box center [1076, 302] width 19 height 10
click at [1009, 279] on div "Complete" at bounding box center [1003, 278] width 171 height 18
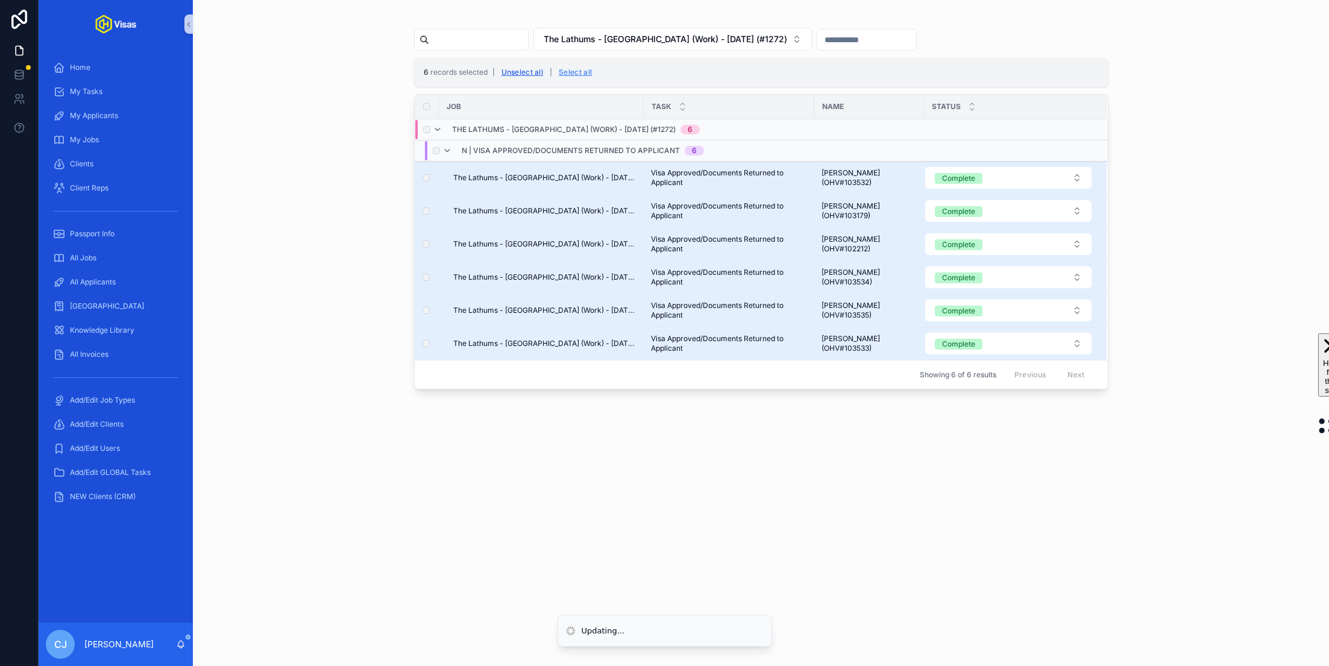
click at [521, 72] on button "Unselect all" at bounding box center [522, 72] width 51 height 19
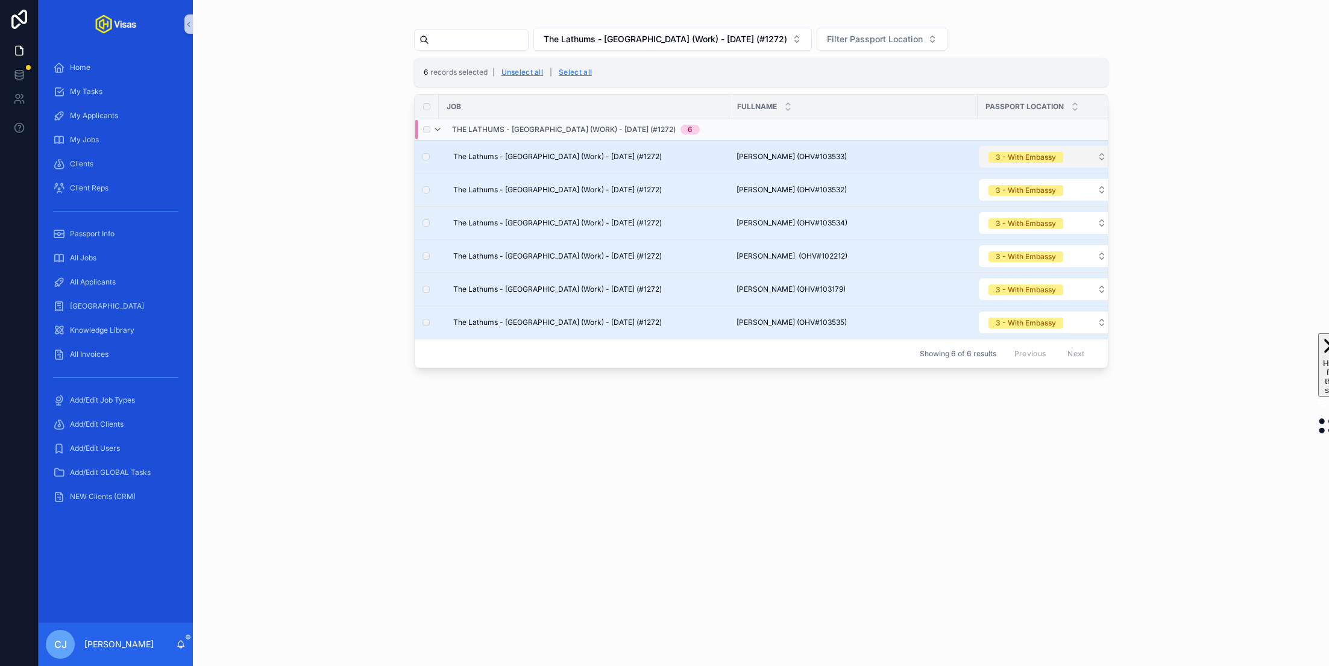
click at [1059, 153] on span "3 - With Embassy" at bounding box center [1026, 157] width 75 height 11
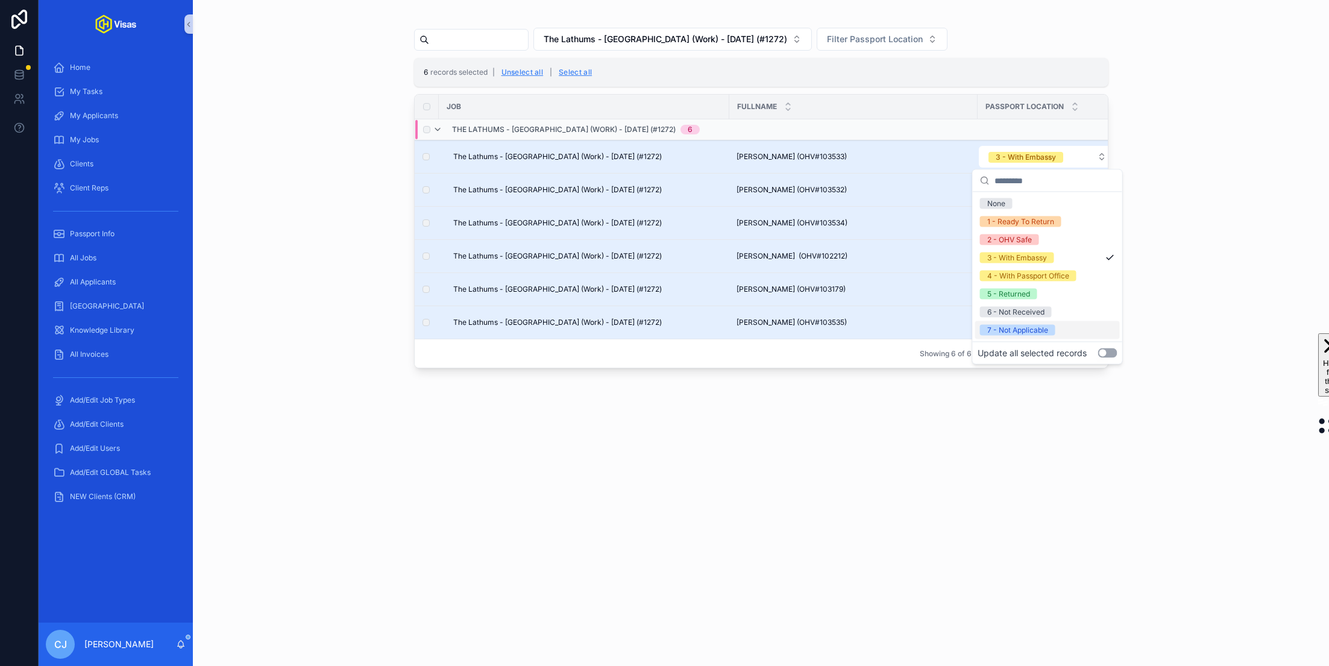
click at [1105, 353] on button "Use setting" at bounding box center [1107, 353] width 19 height 10
click at [1025, 296] on div "5 - Returned" at bounding box center [1008, 294] width 43 height 11
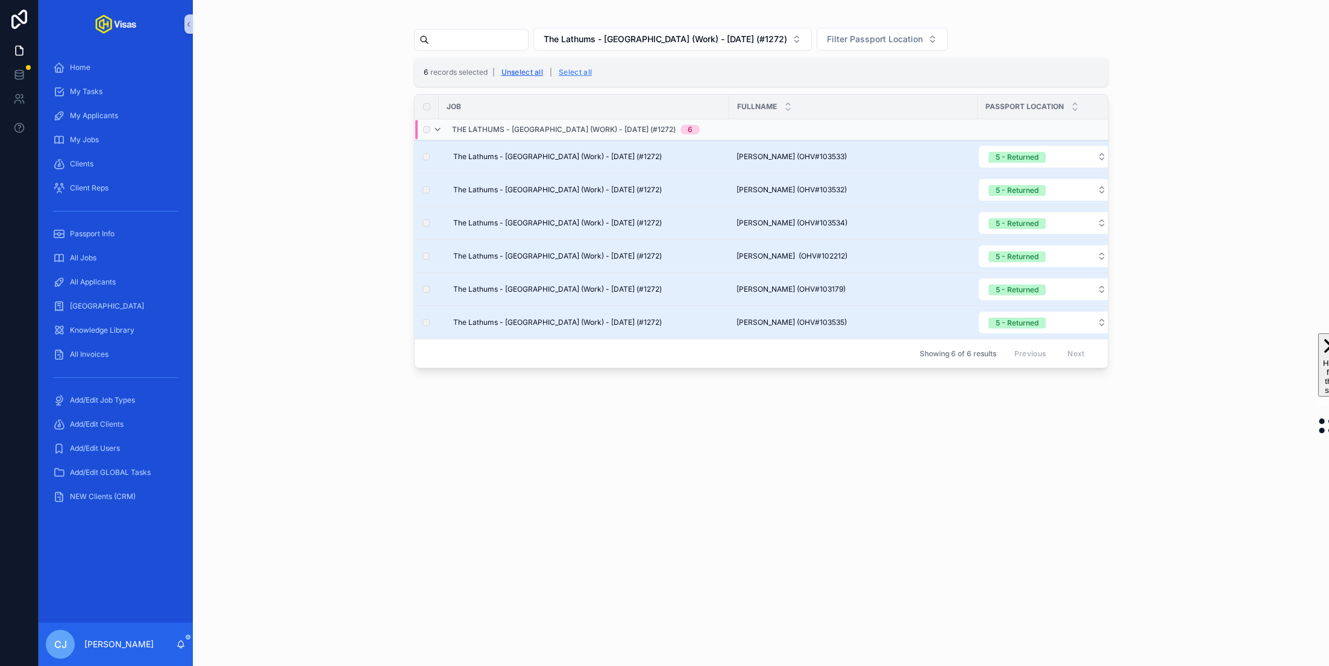
click at [523, 68] on button "Unselect all" at bounding box center [522, 72] width 51 height 19
